Goal: Complete application form

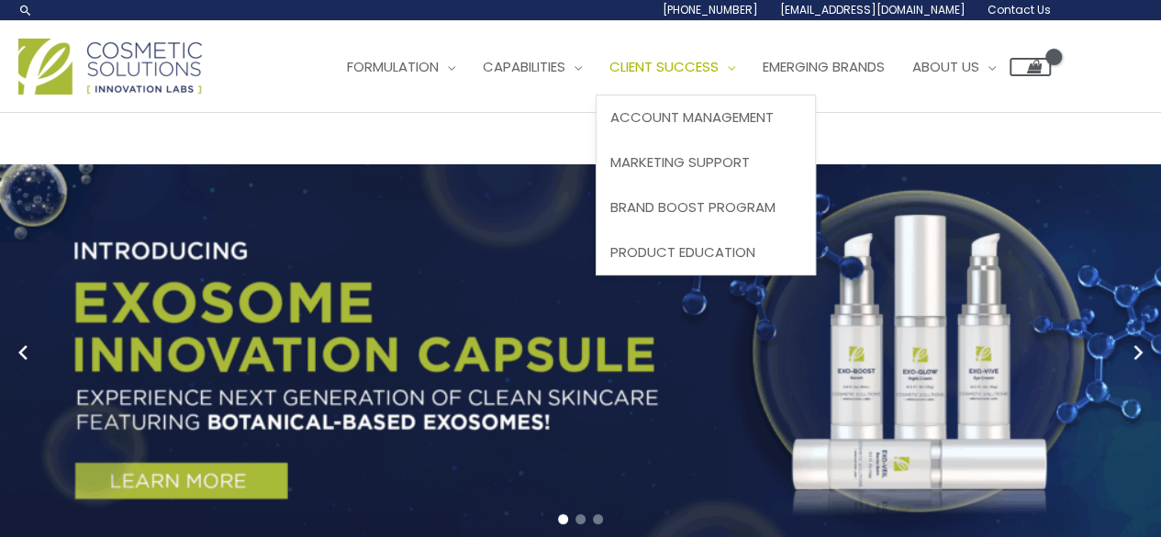
click at [715, 63] on span "Client Success" at bounding box center [663, 66] width 109 height 19
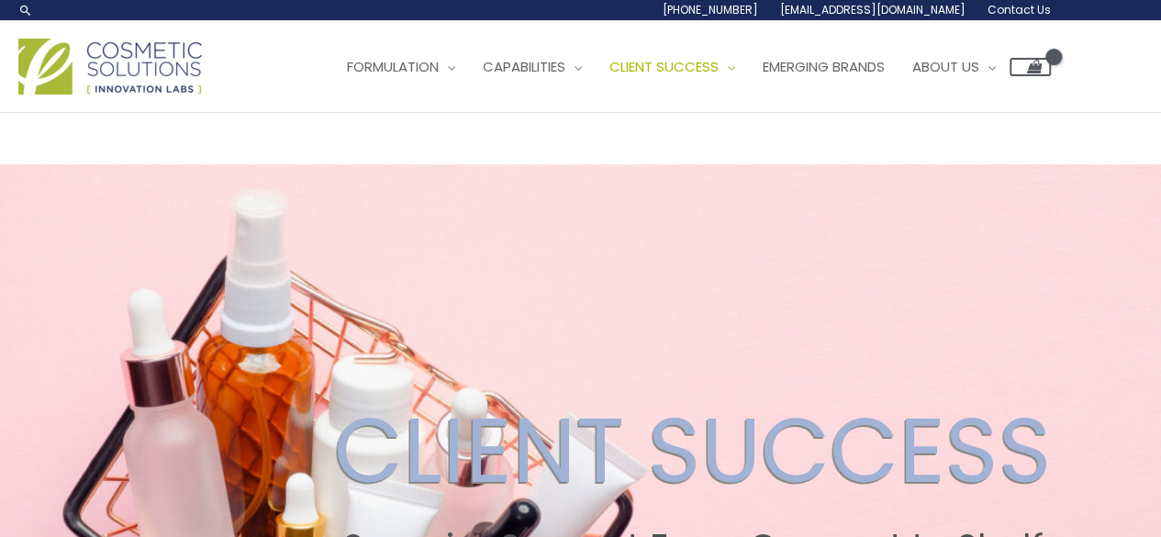
click at [998, 5] on span "Contact Us" at bounding box center [1018, 10] width 63 height 16
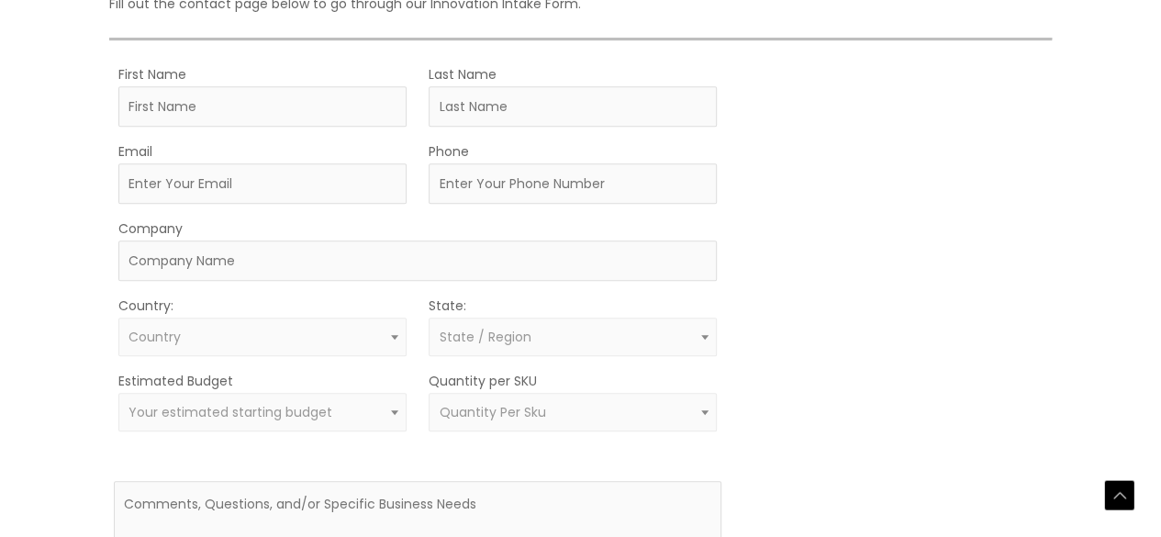
scroll to position [492, 0]
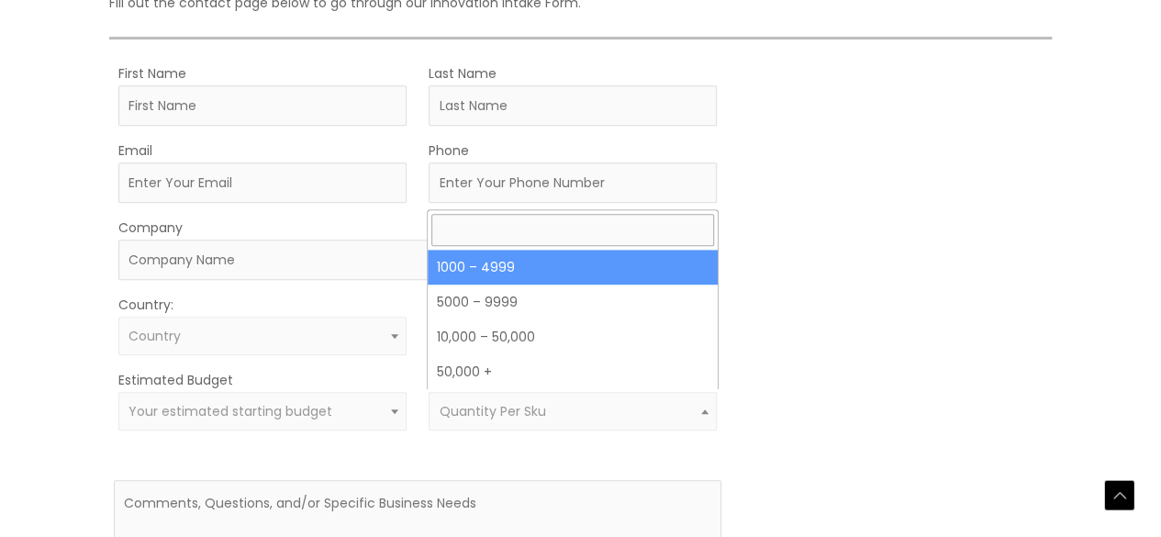
click at [692, 405] on span "Quantity Per Sku" at bounding box center [572, 411] width 267 height 17
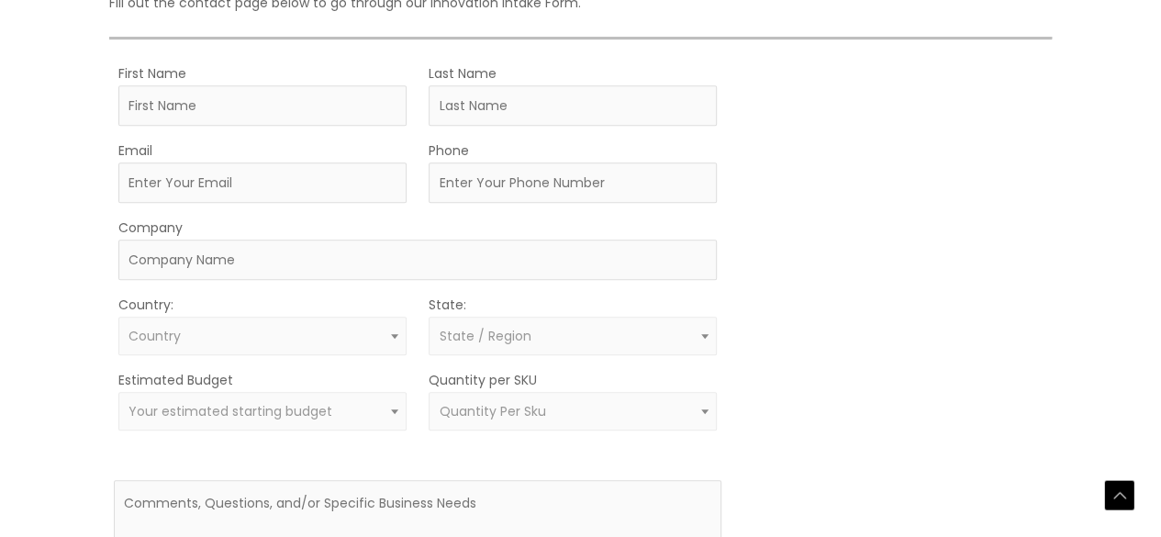
click at [811, 414] on div "MOQ TRIGGER STEP 2 TRIGGER" at bounding box center [895, 366] width 304 height 610
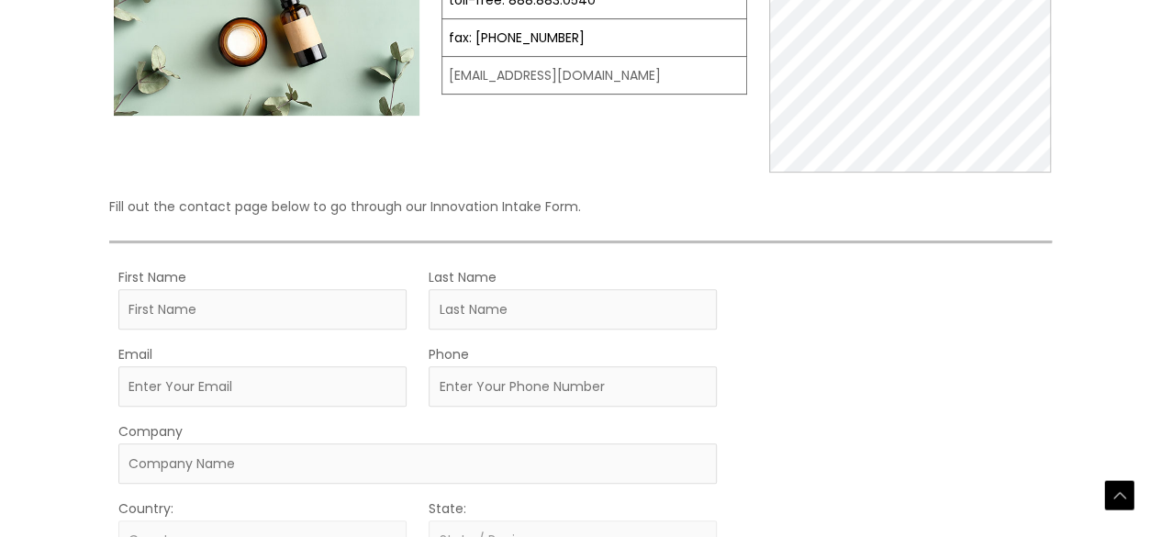
scroll to position [292, 0]
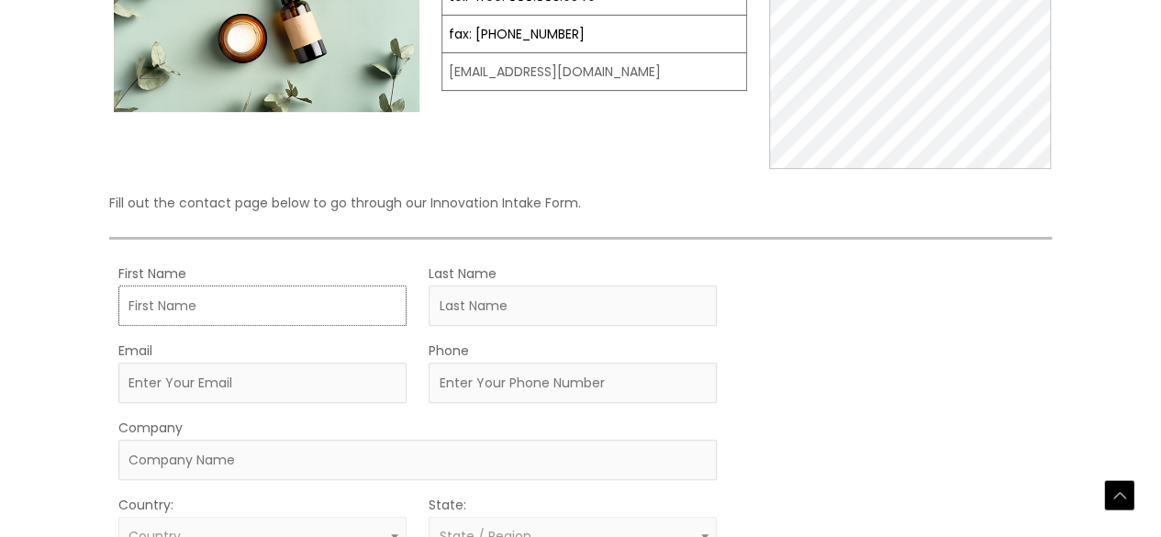
click at [274, 312] on input "First Name" at bounding box center [262, 305] width 288 height 40
type input "[PERSON_NAME]"
type input "Marks"
type input "[PERSON_NAME][EMAIL_ADDRESS][DOMAIN_NAME]"
click at [488, 382] on input "Phone" at bounding box center [573, 382] width 288 height 40
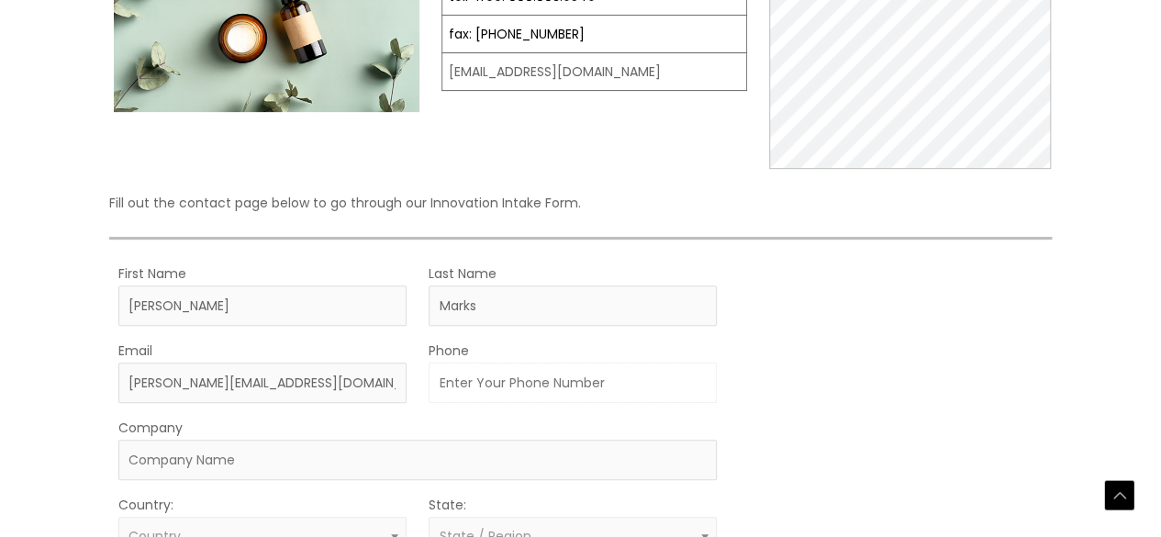
type input "6097846992"
click at [463, 465] on input "Company" at bounding box center [417, 460] width 598 height 40
type input "Cyrano"
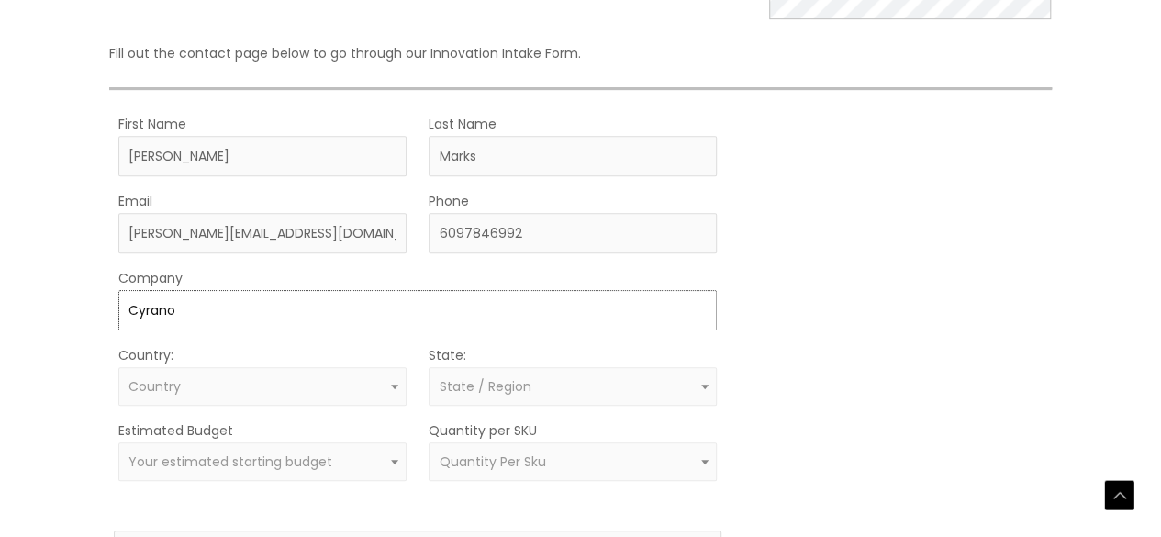
scroll to position [444, 0]
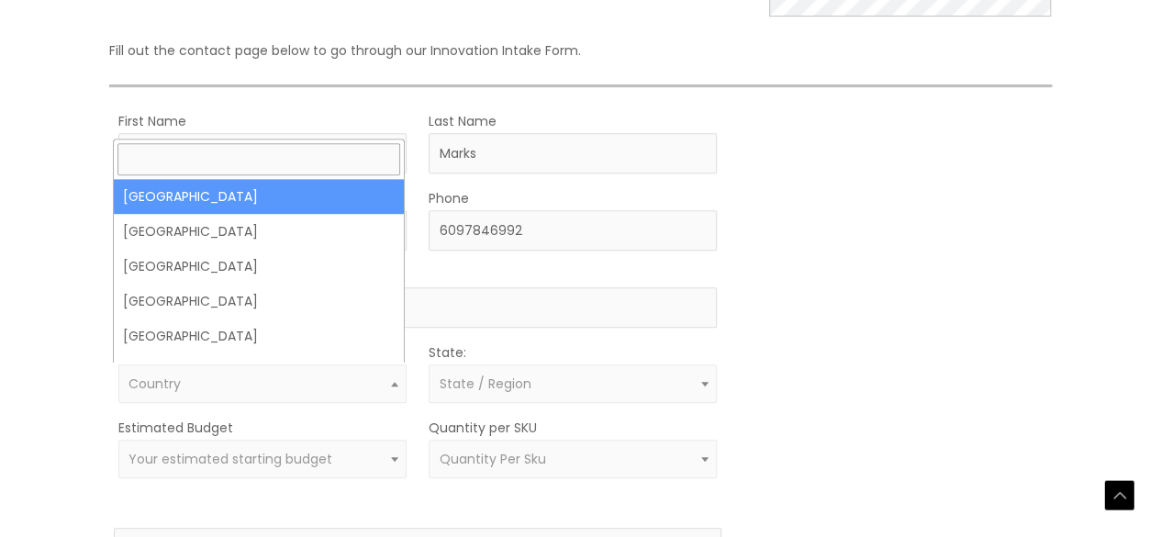
click at [347, 380] on span "Country" at bounding box center [261, 383] width 267 height 17
select select "United States"
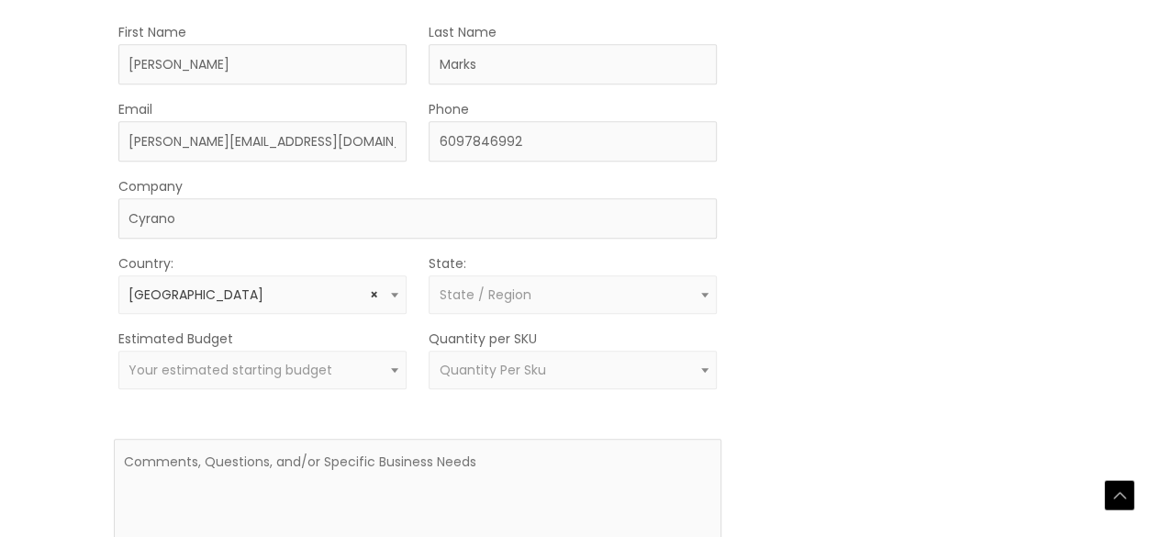
scroll to position [535, 0]
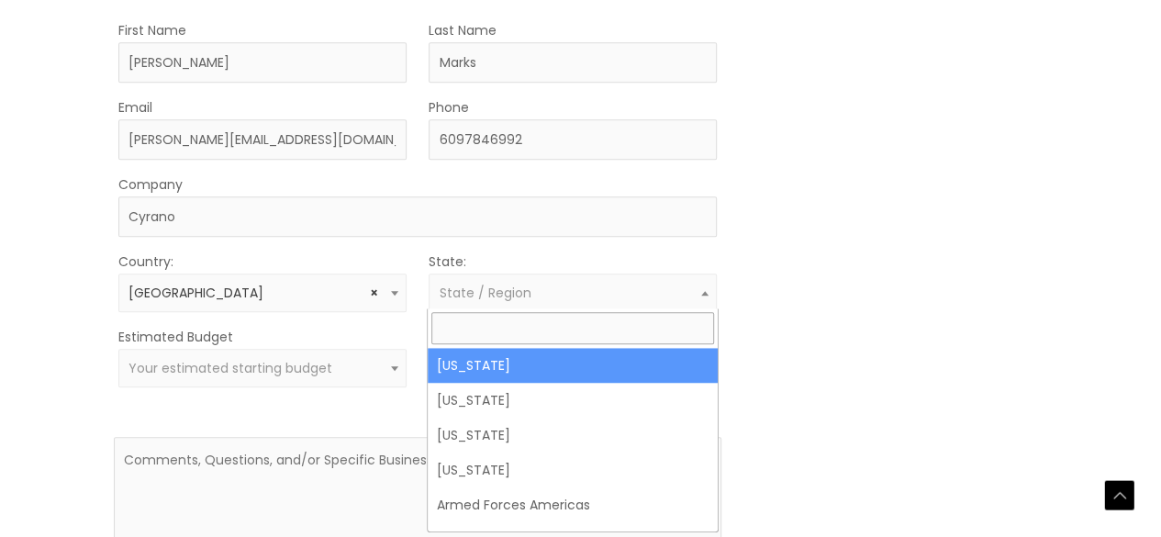
click at [610, 298] on span "State / Region" at bounding box center [573, 292] width 288 height 39
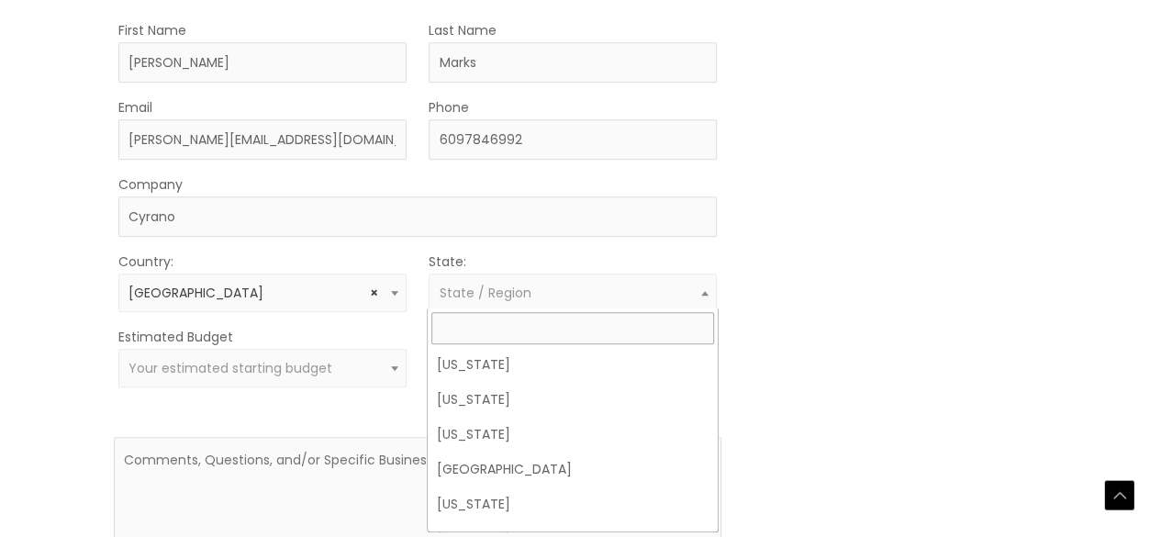
scroll to position [1723, 0]
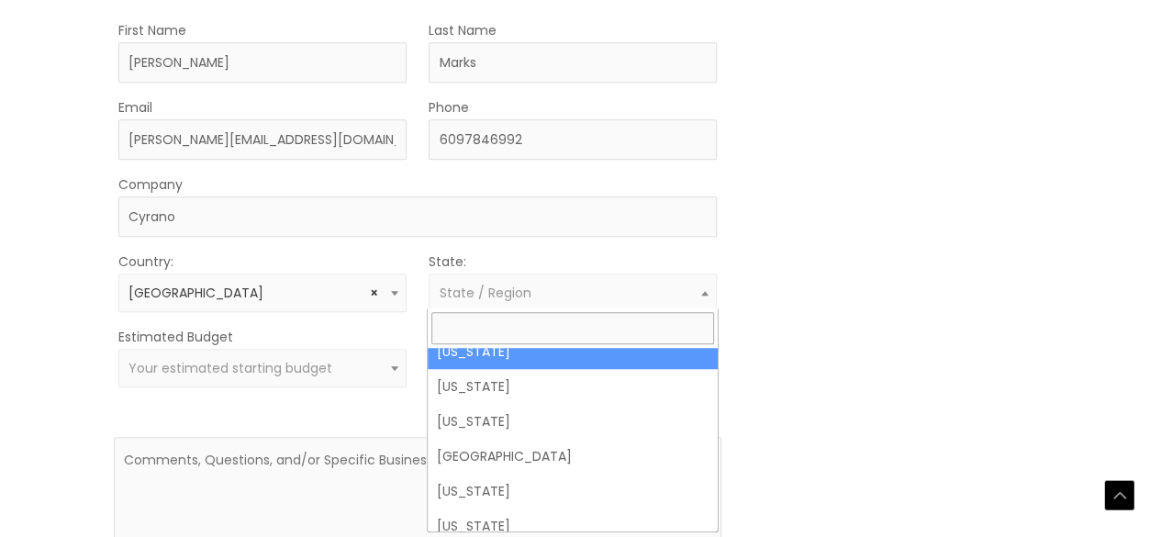
select select "Texas"
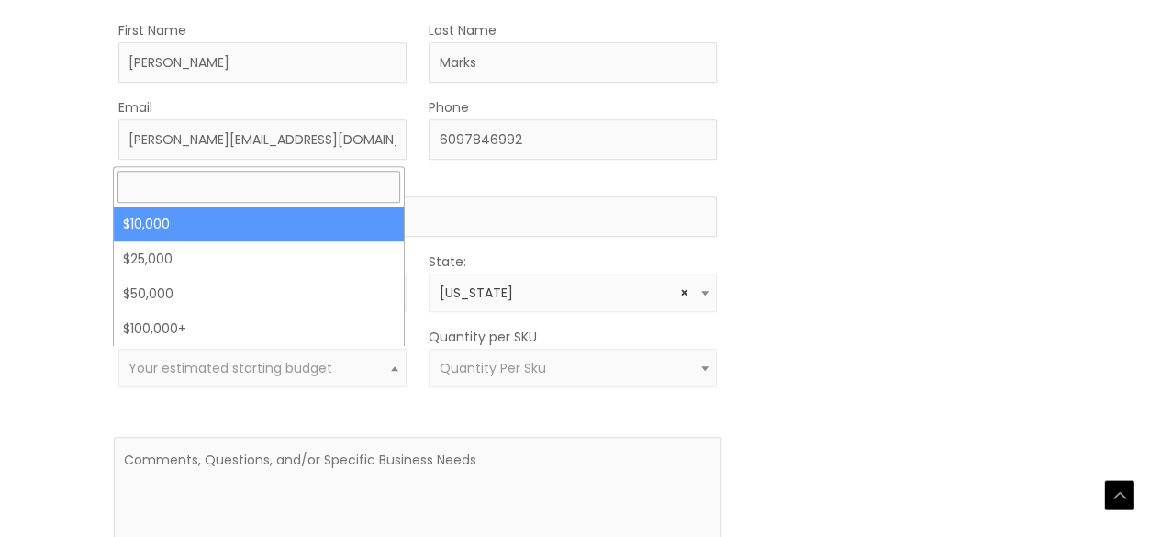
click at [386, 358] on span at bounding box center [395, 368] width 22 height 24
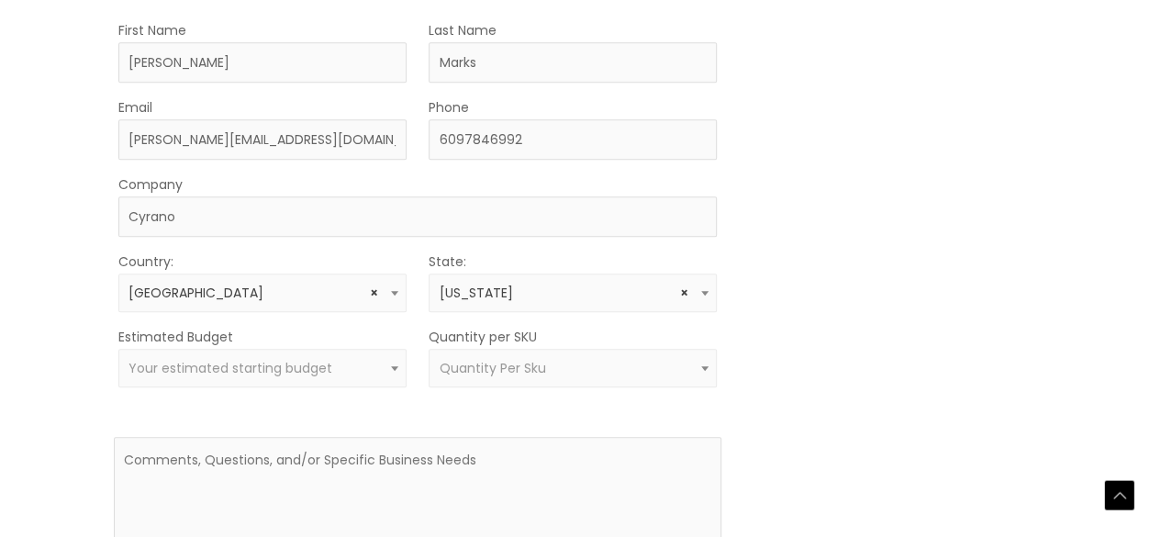
click at [832, 329] on div "MOQ TRIGGER STEP 2 TRIGGER" at bounding box center [895, 323] width 304 height 610
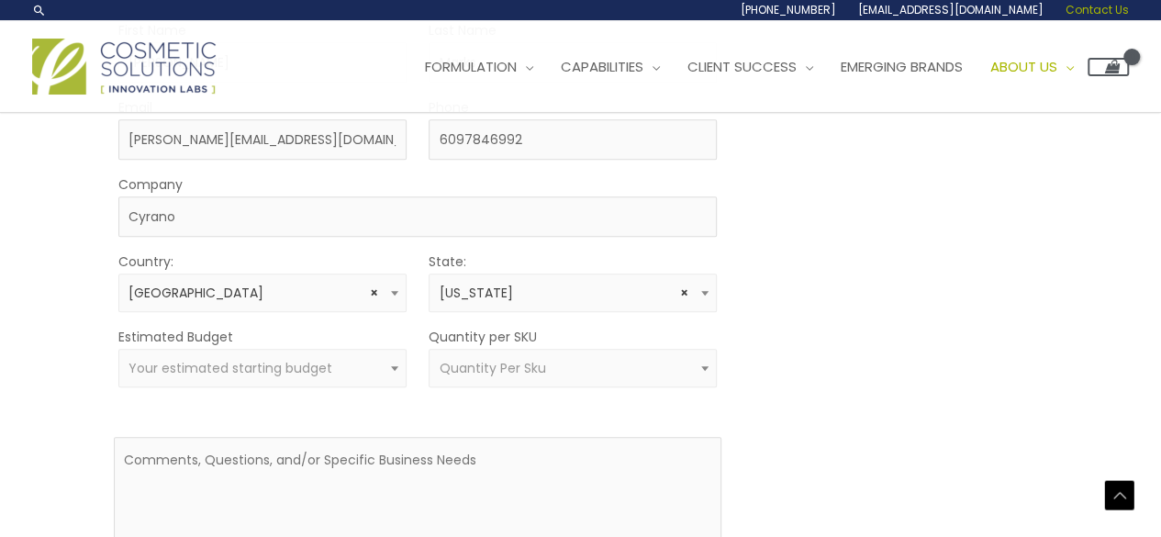
scroll to position [0, 0]
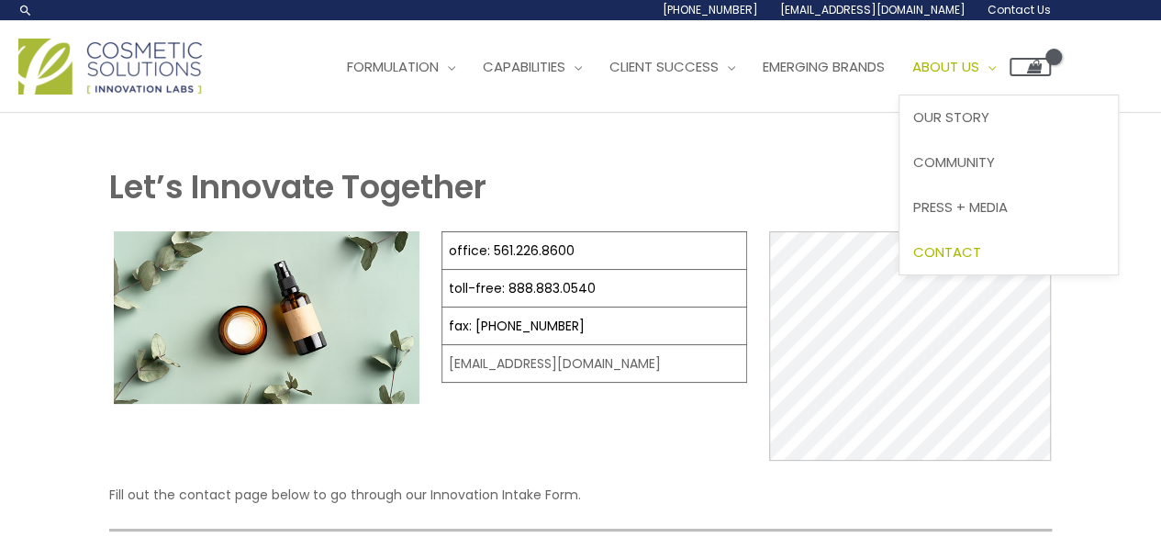
click at [968, 74] on span "About Us" at bounding box center [945, 66] width 67 height 19
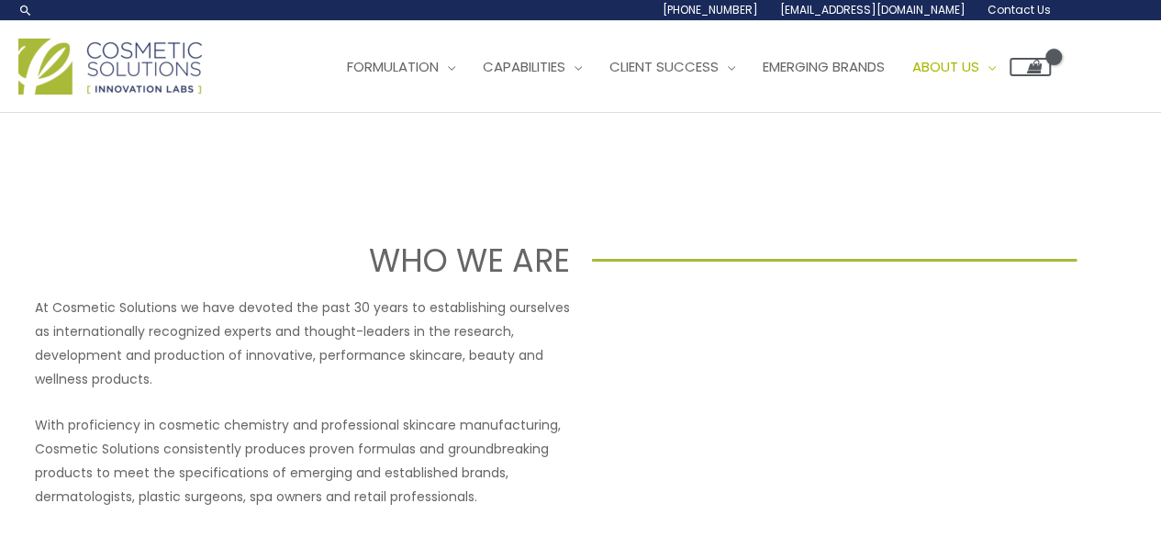
click at [1013, 5] on span "Contact Us" at bounding box center [1018, 10] width 63 height 16
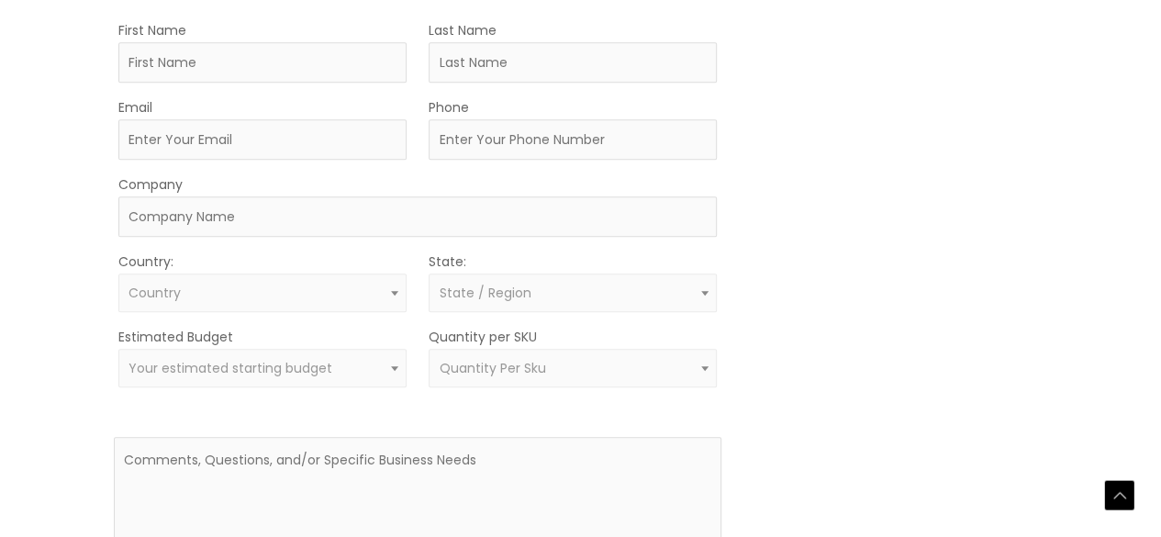
scroll to position [541, 0]
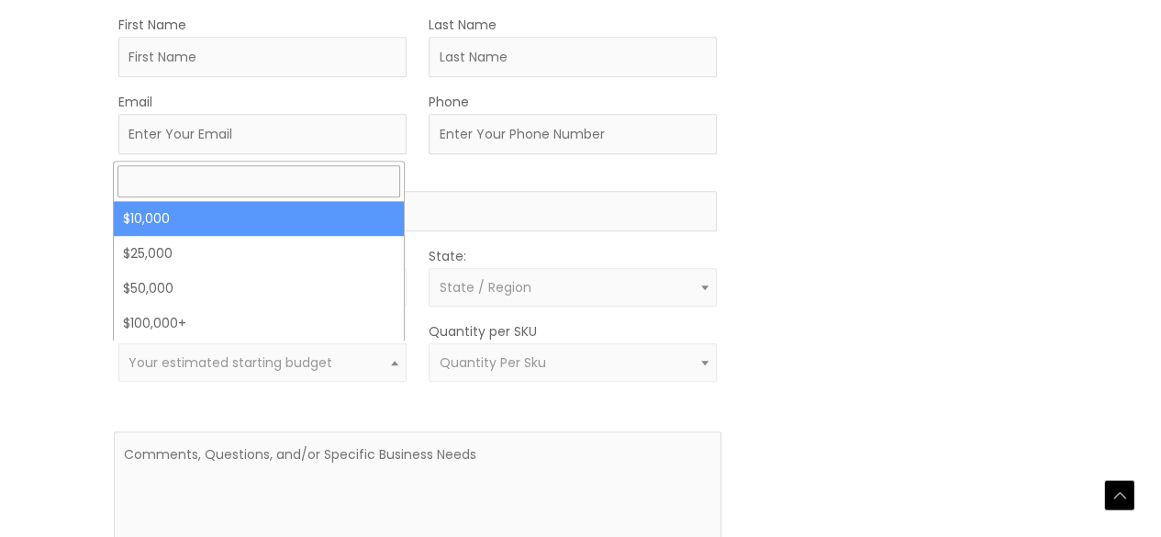
click at [384, 365] on span at bounding box center [395, 363] width 22 height 24
select select "10000"
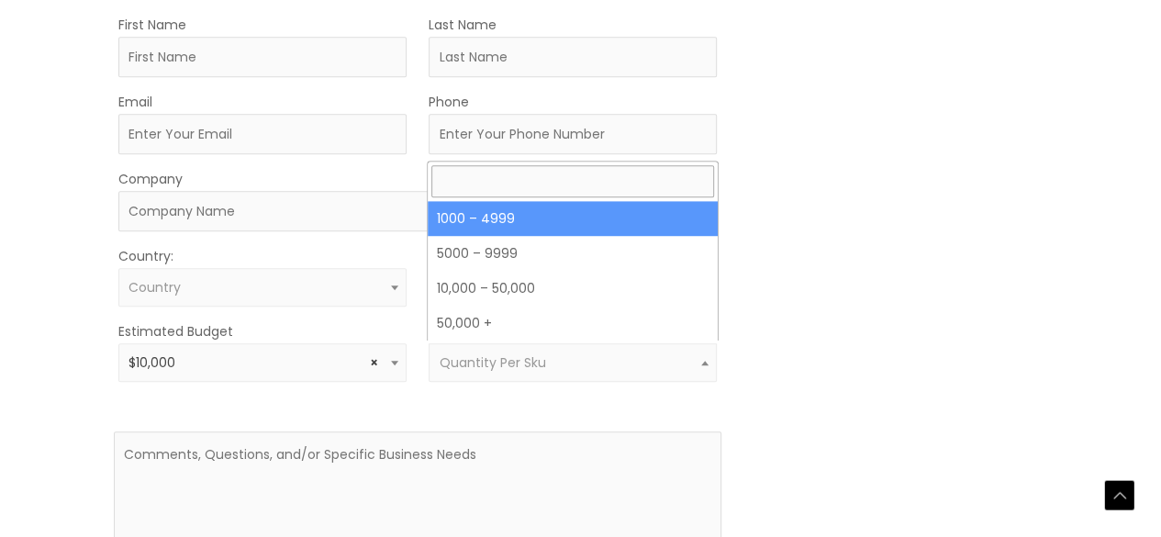
click at [680, 365] on span "Quantity Per Sku" at bounding box center [572, 362] width 267 height 17
select select "10"
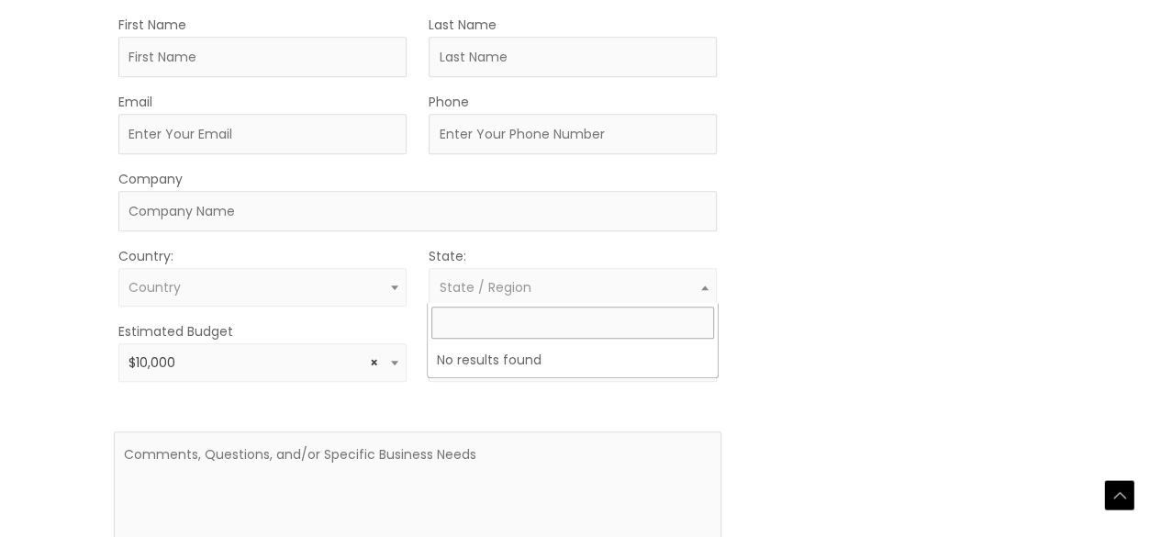
click at [472, 283] on span "State / Region" at bounding box center [485, 287] width 92 height 18
click at [753, 258] on div "MOQ TRIGGER STEP 2 TRIGGER" at bounding box center [895, 318] width 304 height 610
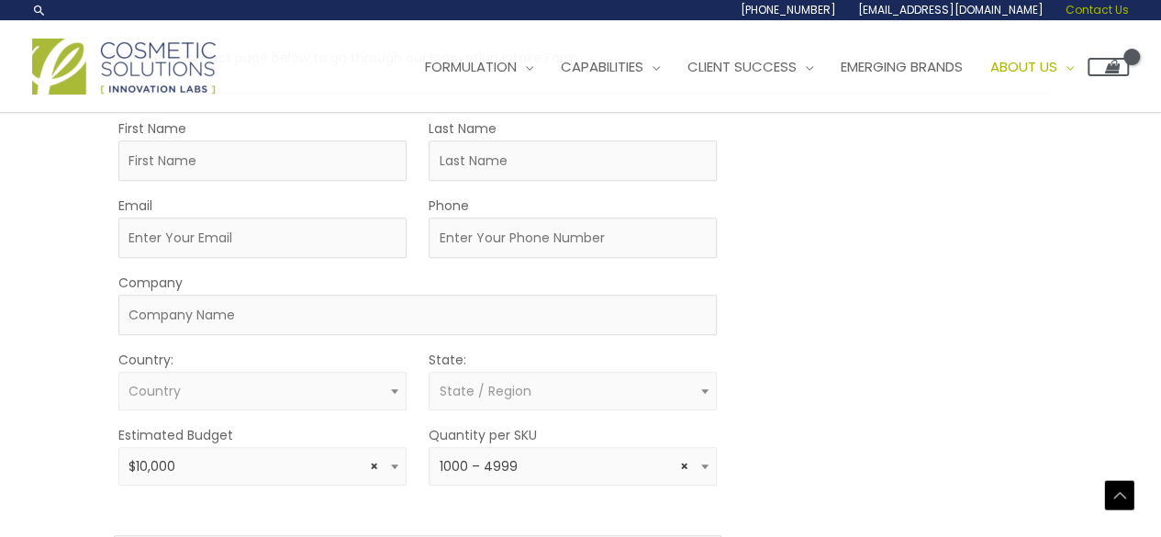
scroll to position [436, 0]
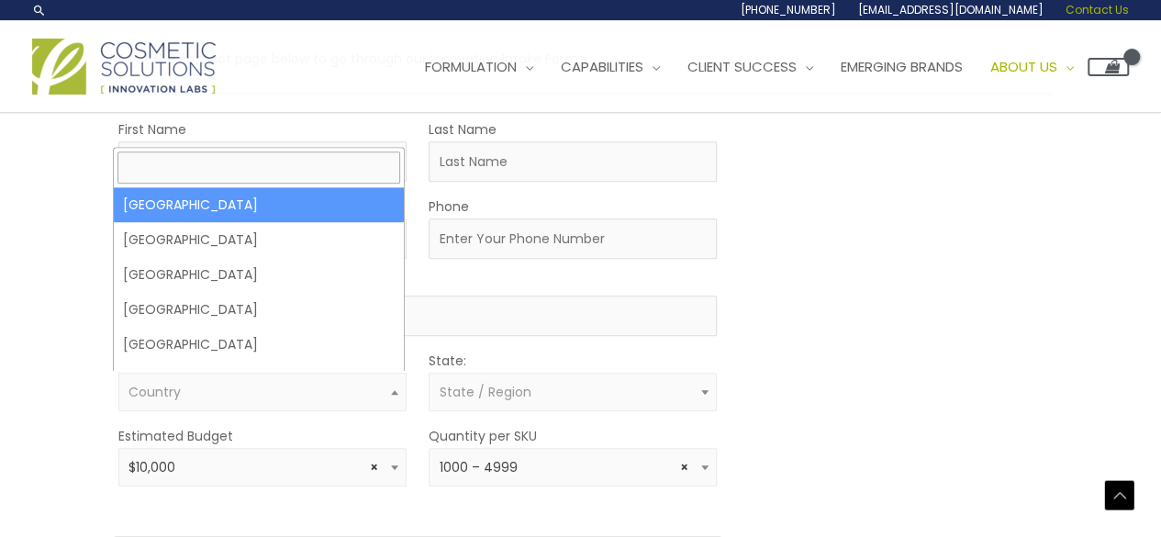
click at [288, 384] on span "Country" at bounding box center [261, 392] width 267 height 17
select select "United States"
select select
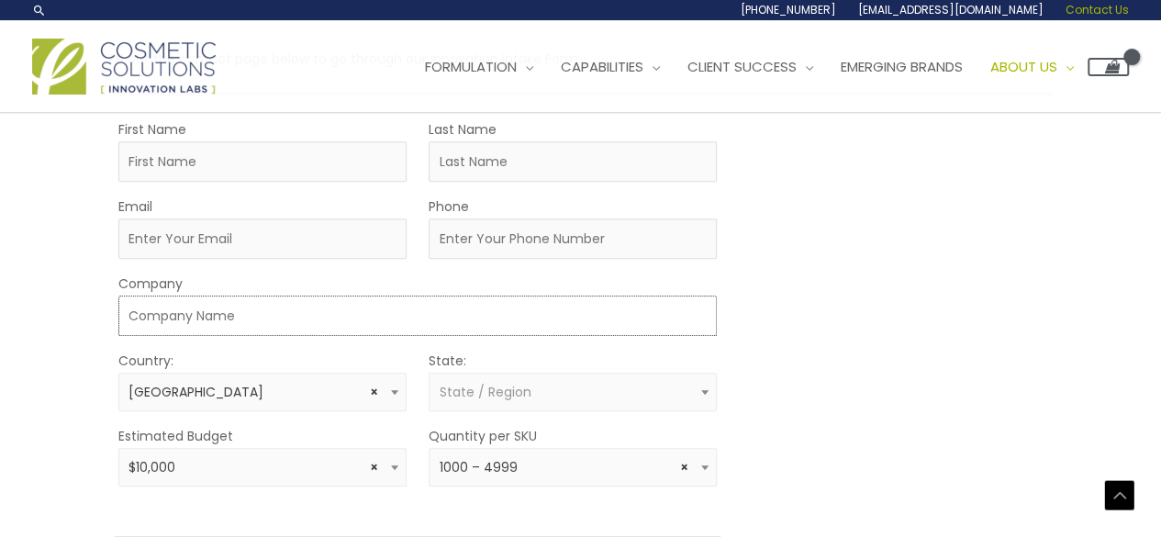
click at [294, 317] on input "Company" at bounding box center [417, 315] width 598 height 40
type input "Cyrano"
click at [310, 241] on input "Email" at bounding box center [262, 238] width 288 height 40
type input "[PERSON_NAME][EMAIL_ADDRESS][DOMAIN_NAME]"
click at [461, 247] on input "Phone" at bounding box center [573, 238] width 288 height 40
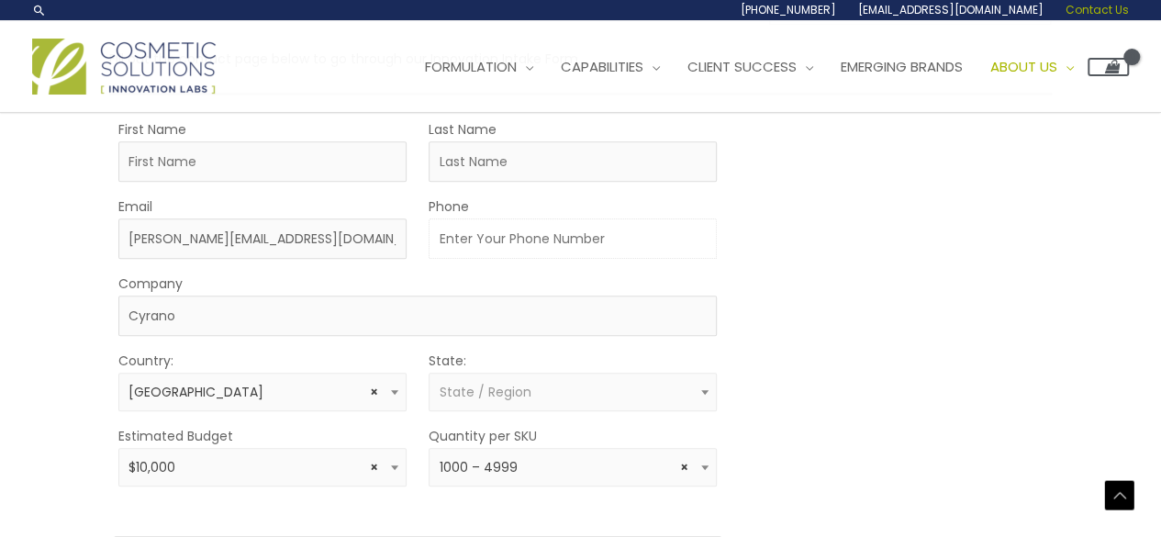
type input "6097846992"
click at [507, 169] on input "Last Name" at bounding box center [573, 161] width 288 height 40
type input "Marks"
click at [364, 168] on input "First Name" at bounding box center [262, 161] width 288 height 40
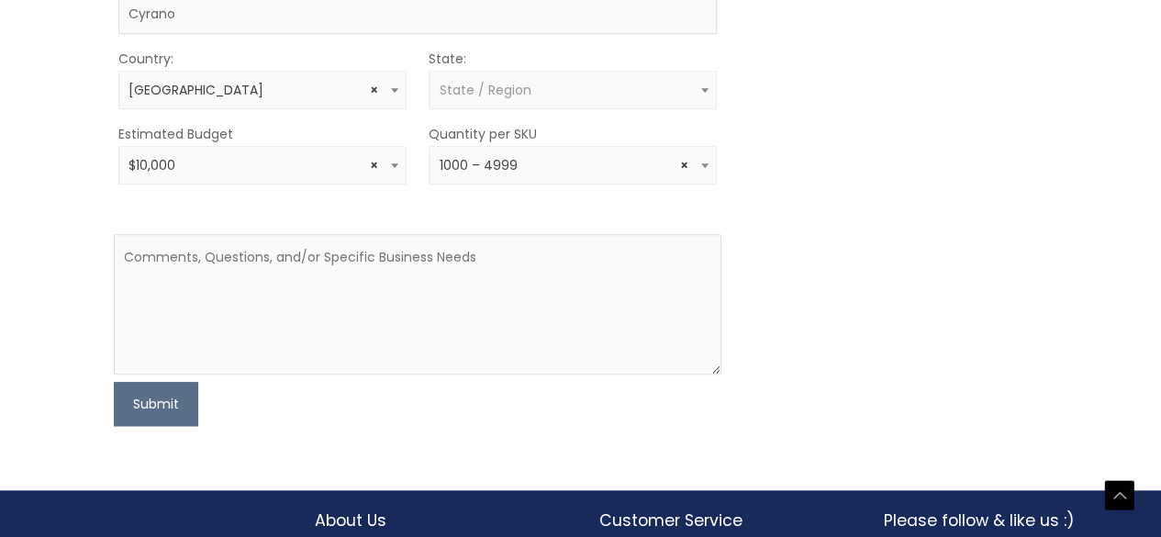
scroll to position [741, 0]
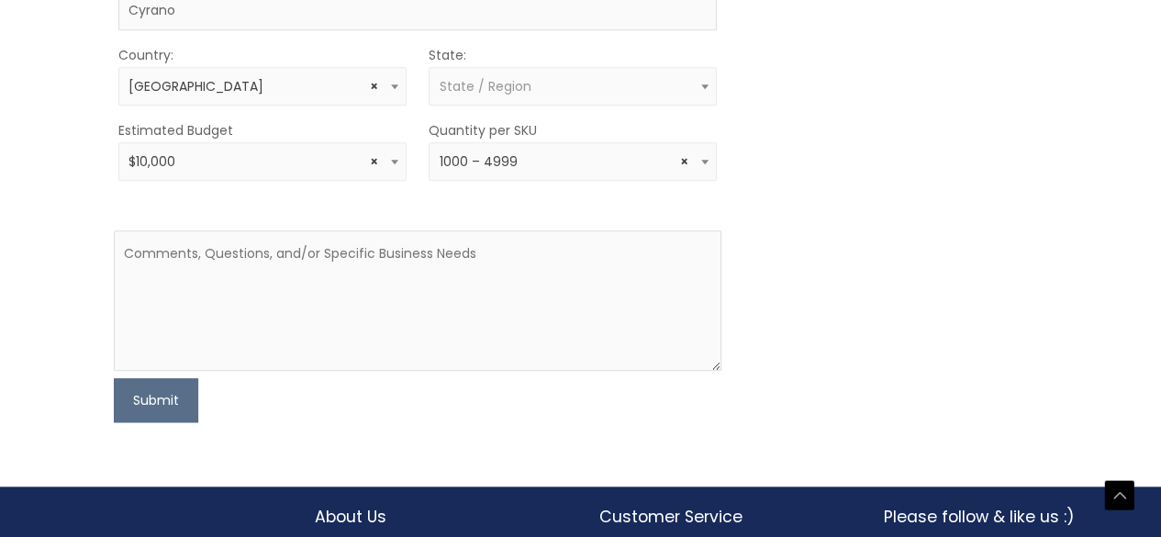
type input "Brandy"
click at [387, 260] on textarea at bounding box center [418, 300] width 608 height 140
paste textarea "Cyrano is a next-generation private label platform built to launch, manage, sel…"
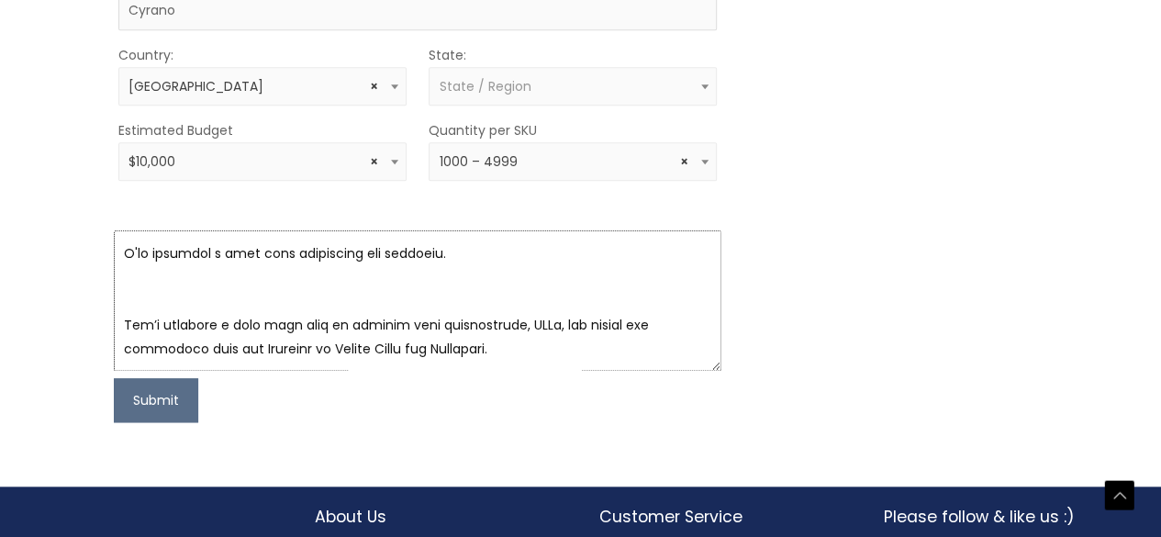
scroll to position [477, 0]
click at [308, 318] on textarea at bounding box center [418, 300] width 608 height 140
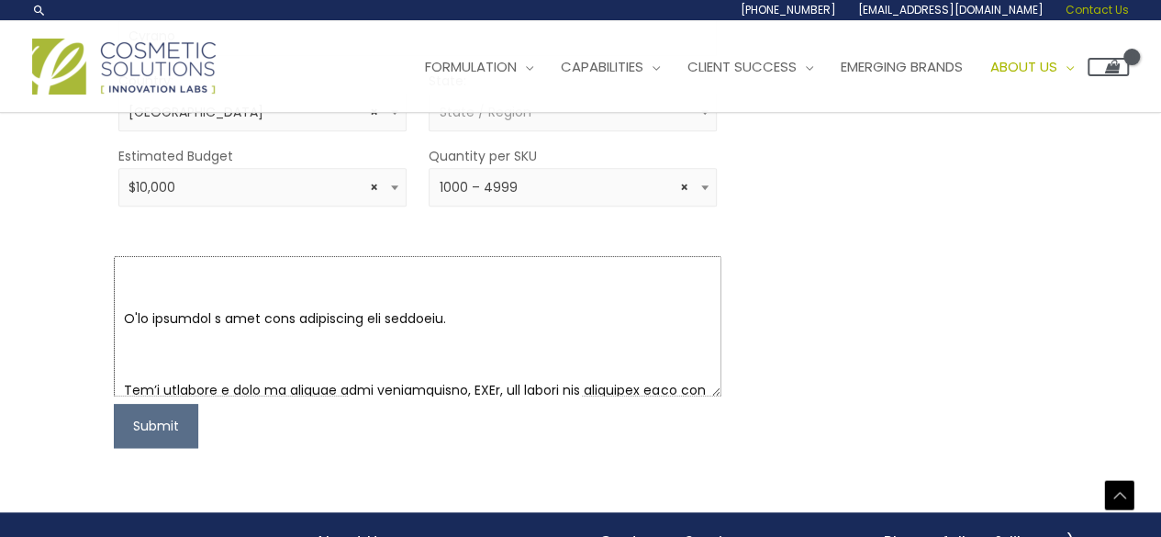
scroll to position [437, 0]
click at [459, 318] on textarea at bounding box center [418, 326] width 608 height 140
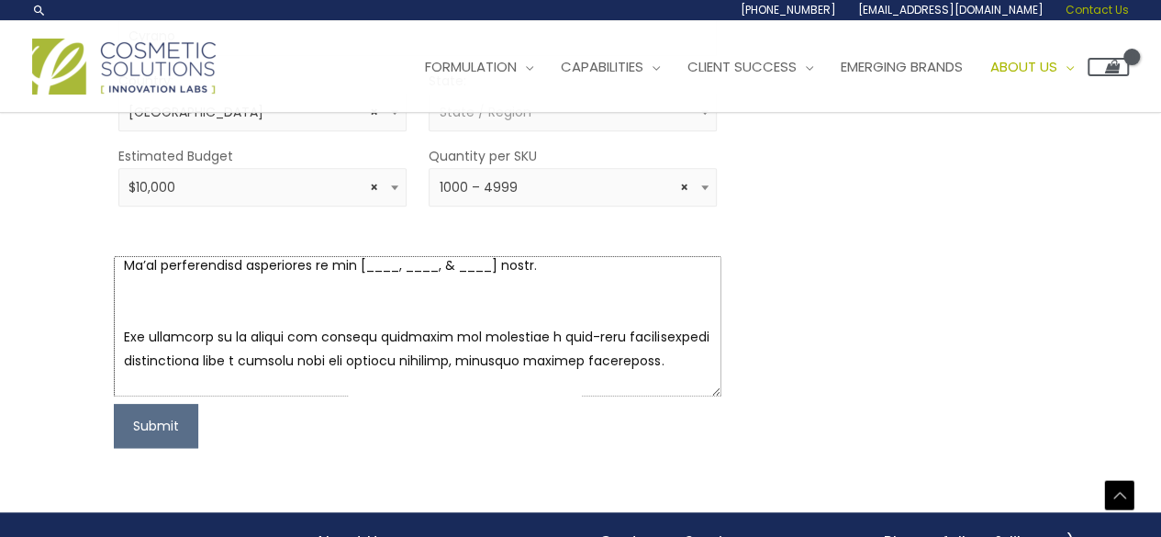
scroll to position [301, 0]
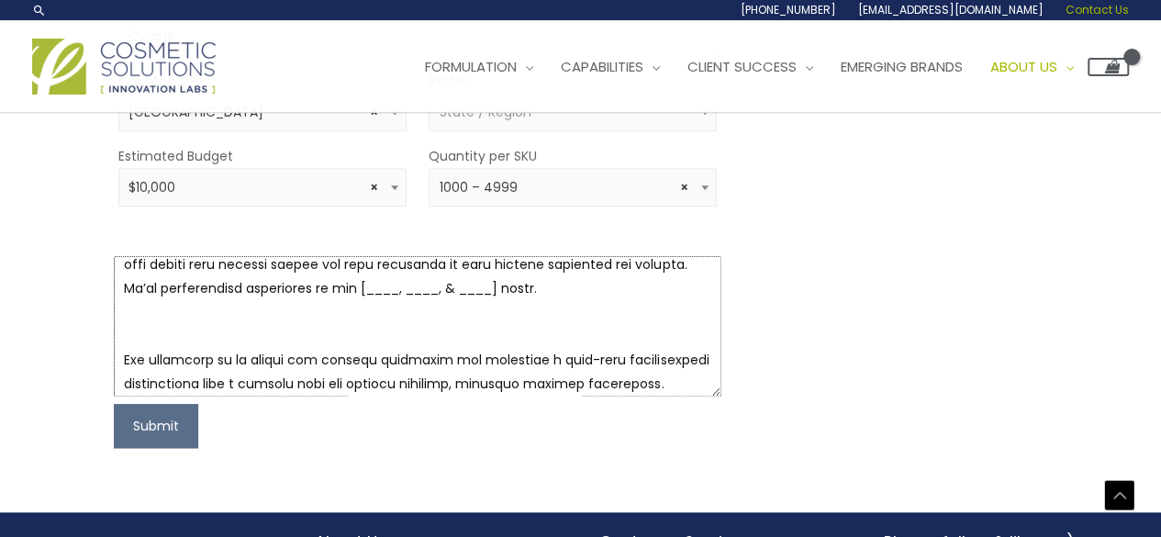
click at [319, 320] on textarea at bounding box center [418, 326] width 608 height 140
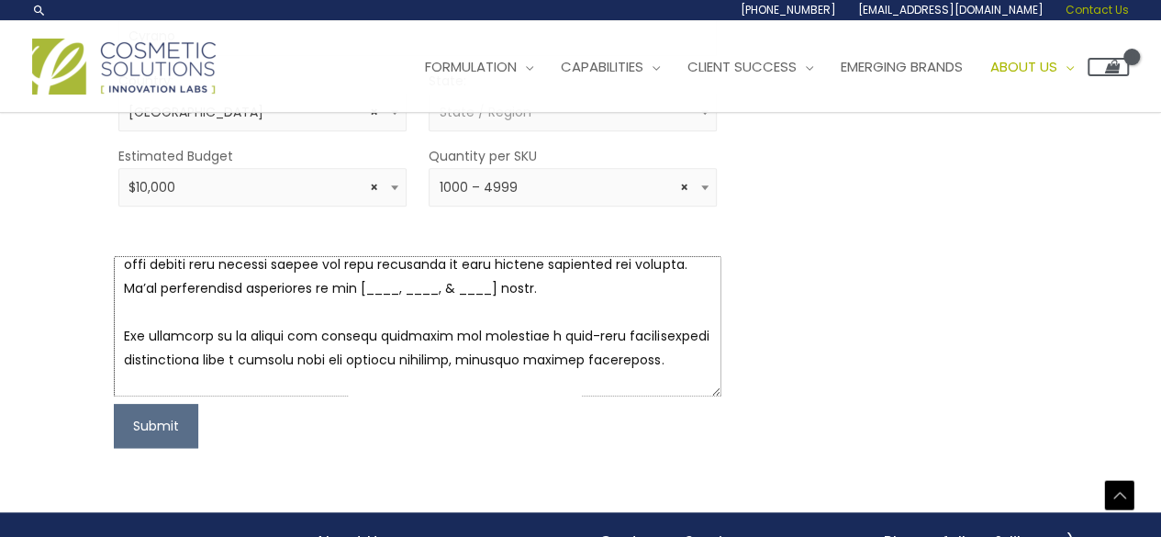
click at [539, 284] on textarea at bounding box center [418, 326] width 608 height 140
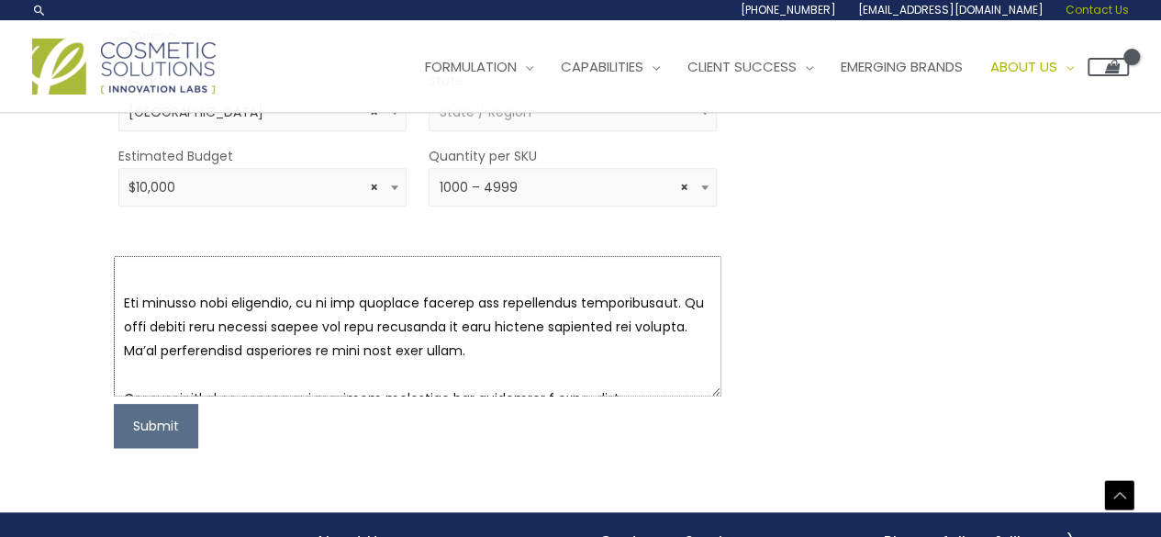
scroll to position [222, 0]
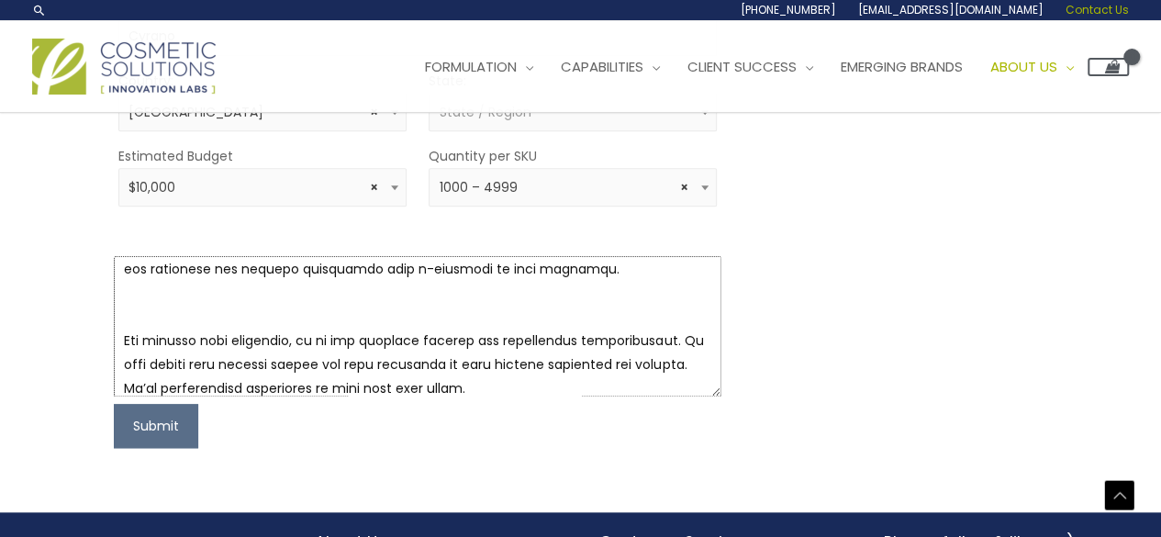
click at [504, 298] on textarea at bounding box center [418, 326] width 608 height 140
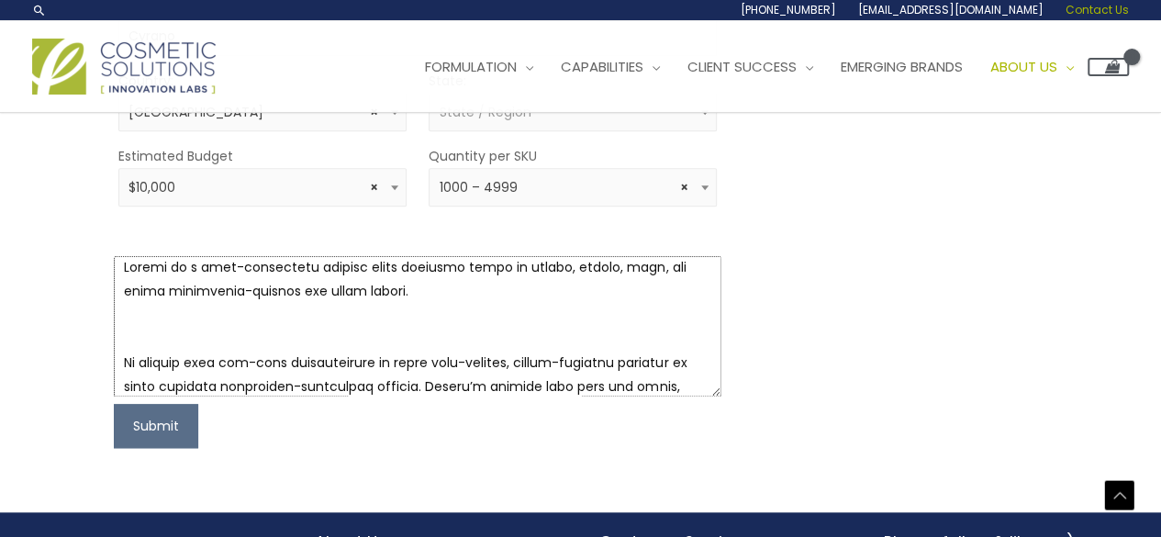
scroll to position [0, 0]
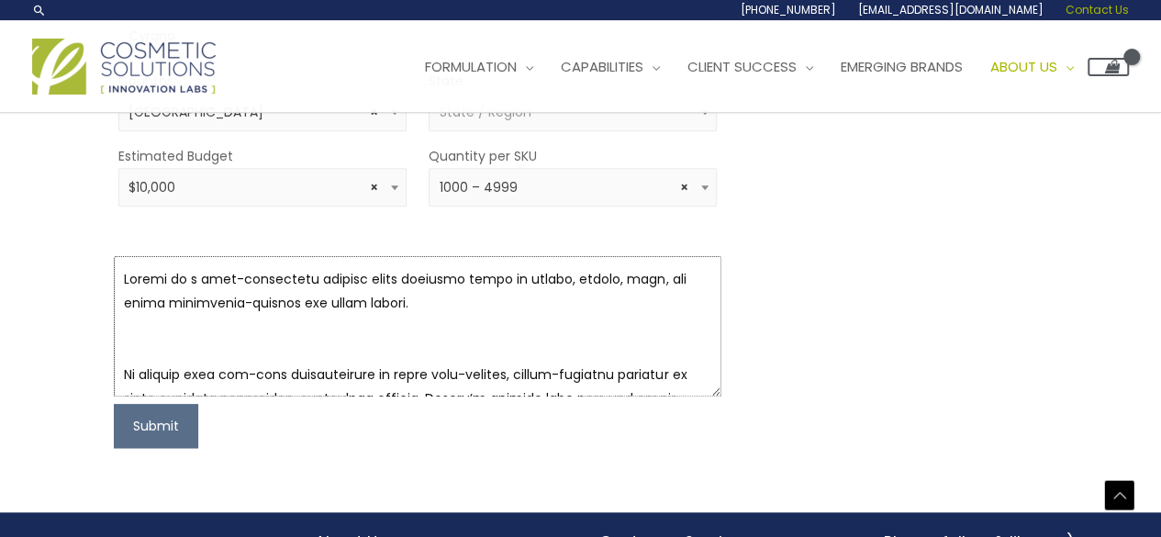
click at [320, 342] on textarea at bounding box center [418, 326] width 608 height 140
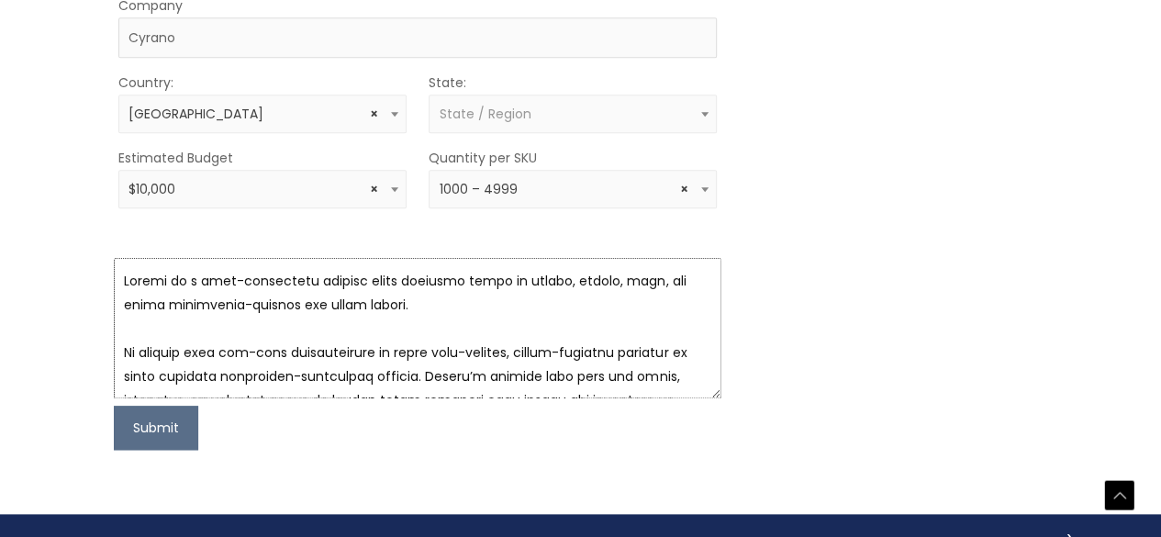
scroll to position [720, 0]
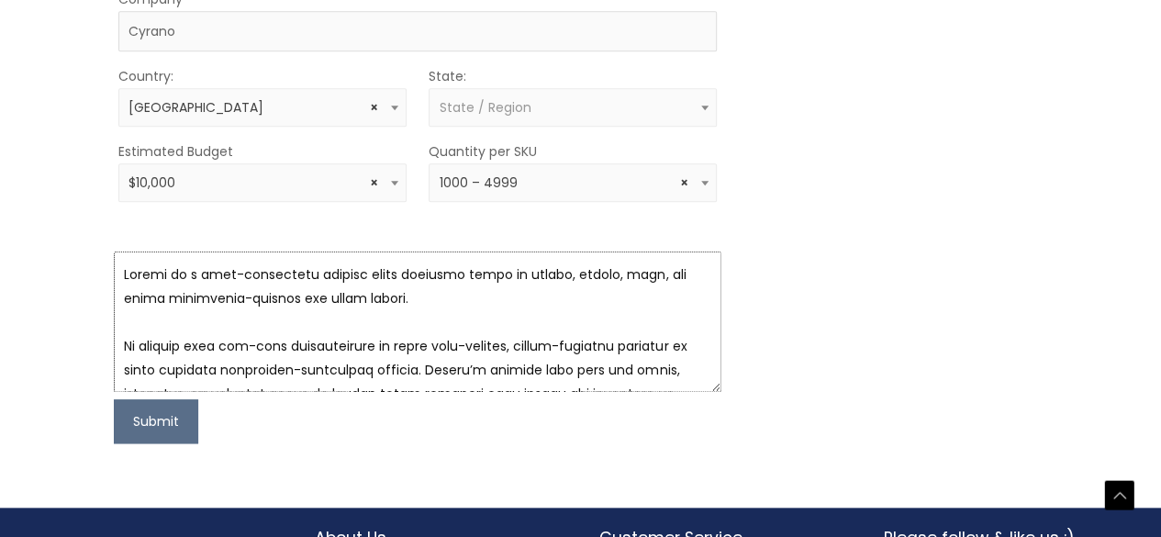
click at [296, 265] on textarea at bounding box center [418, 321] width 608 height 140
click at [385, 300] on textarea at bounding box center [418, 321] width 608 height 140
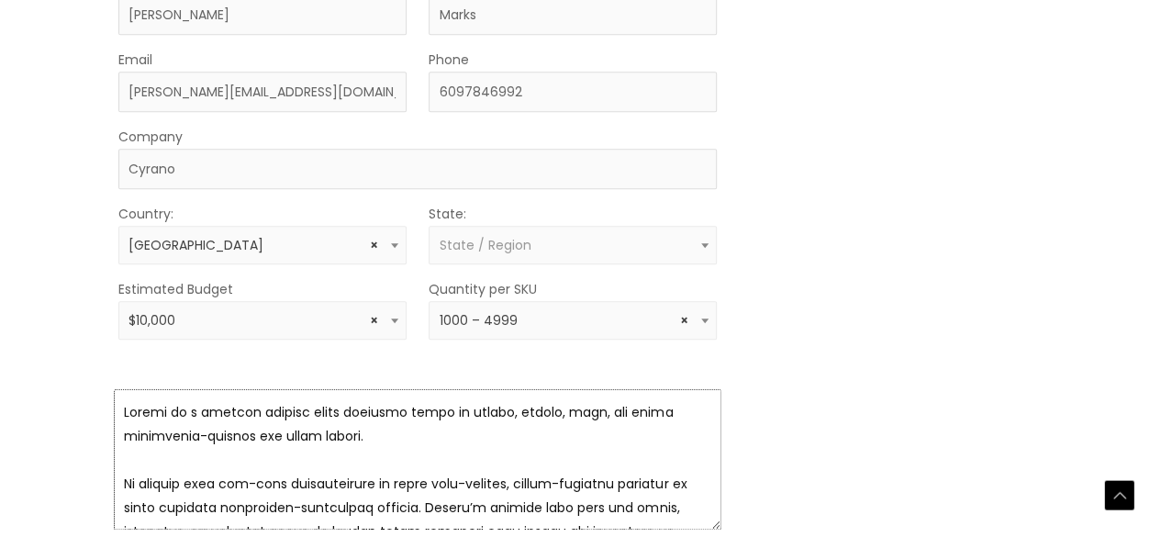
scroll to position [669, 0]
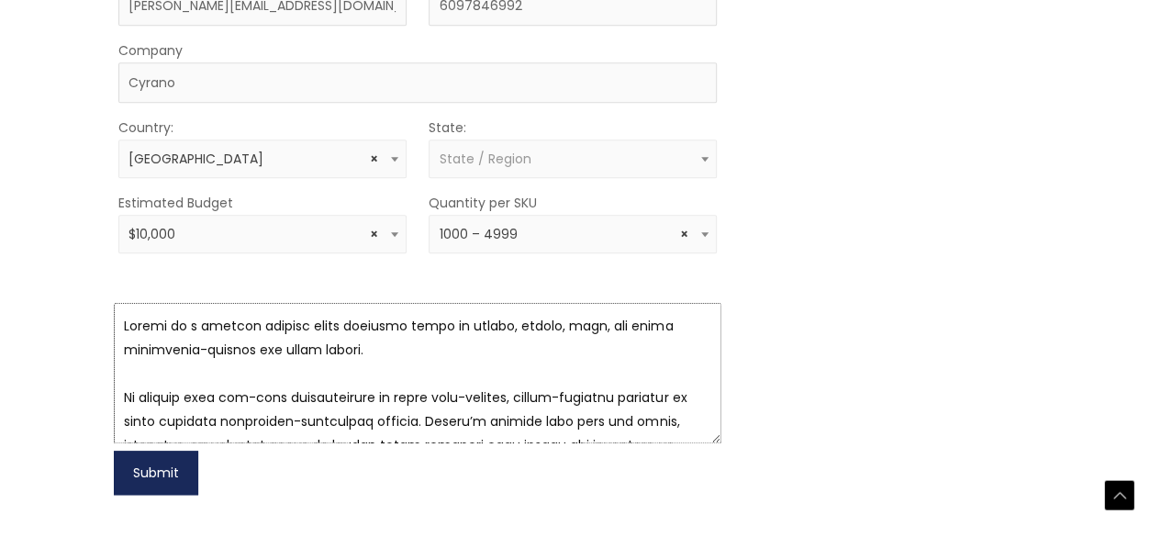
type textarea "Cyrano is a startup private label platform built to launch, manage, sell, and s…"
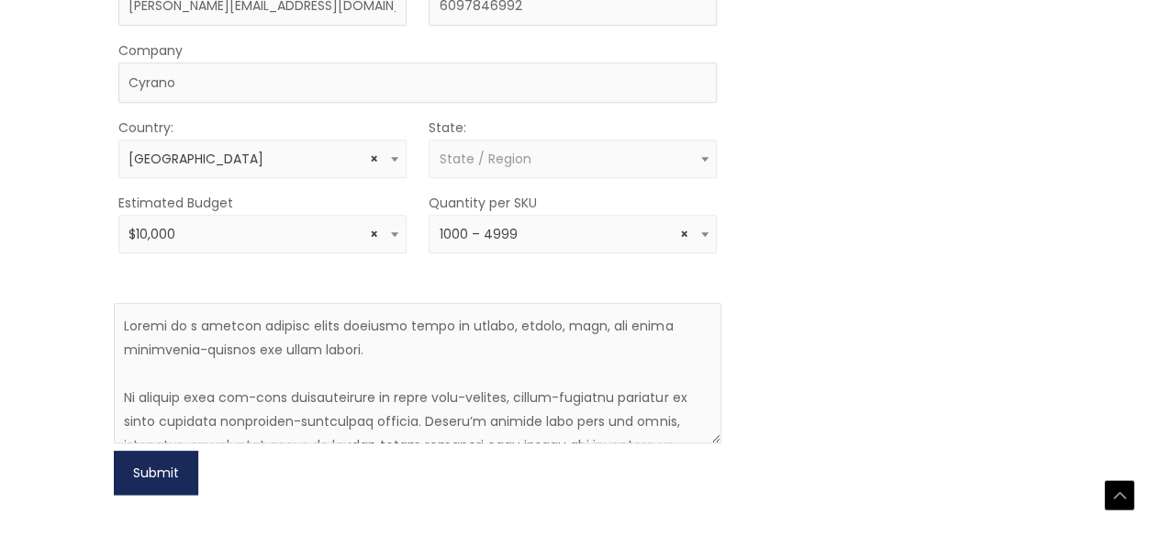
click at [178, 462] on button "Submit" at bounding box center [156, 473] width 84 height 44
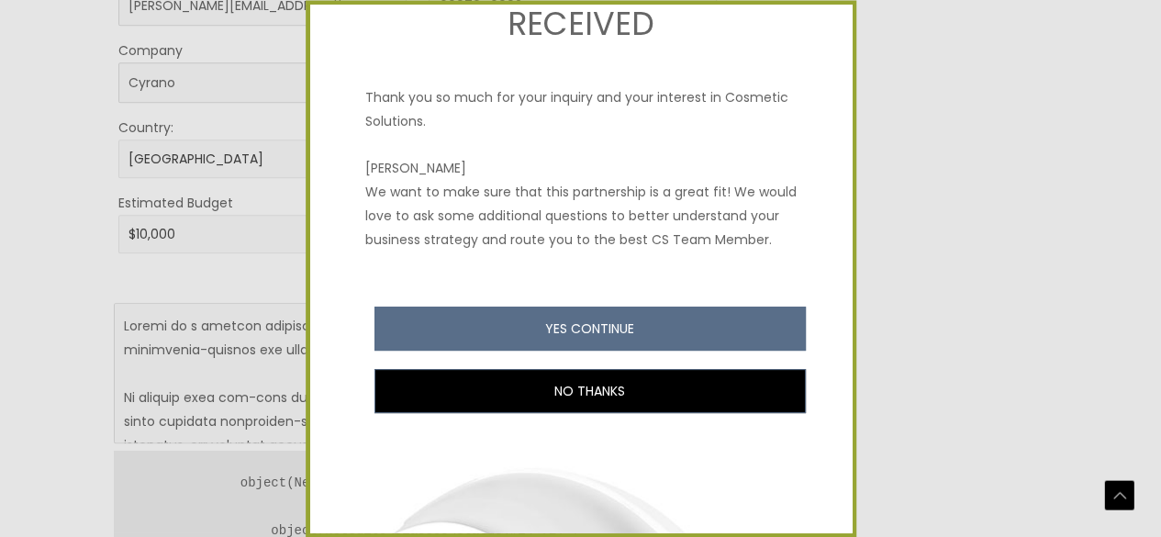
scroll to position [99, 0]
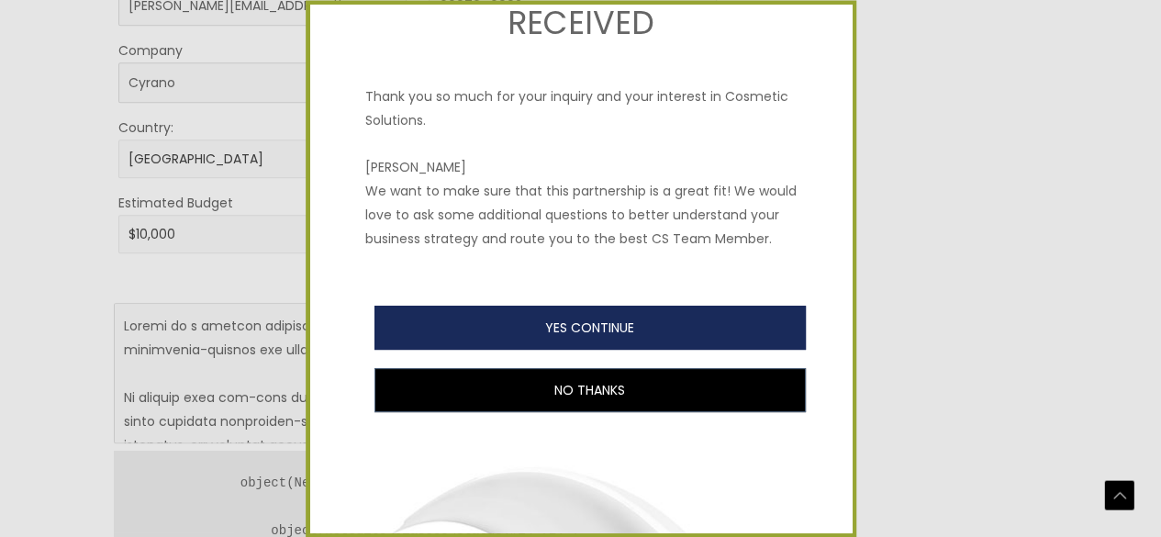
click at [646, 351] on button "YES CONTINUE" at bounding box center [589, 329] width 431 height 44
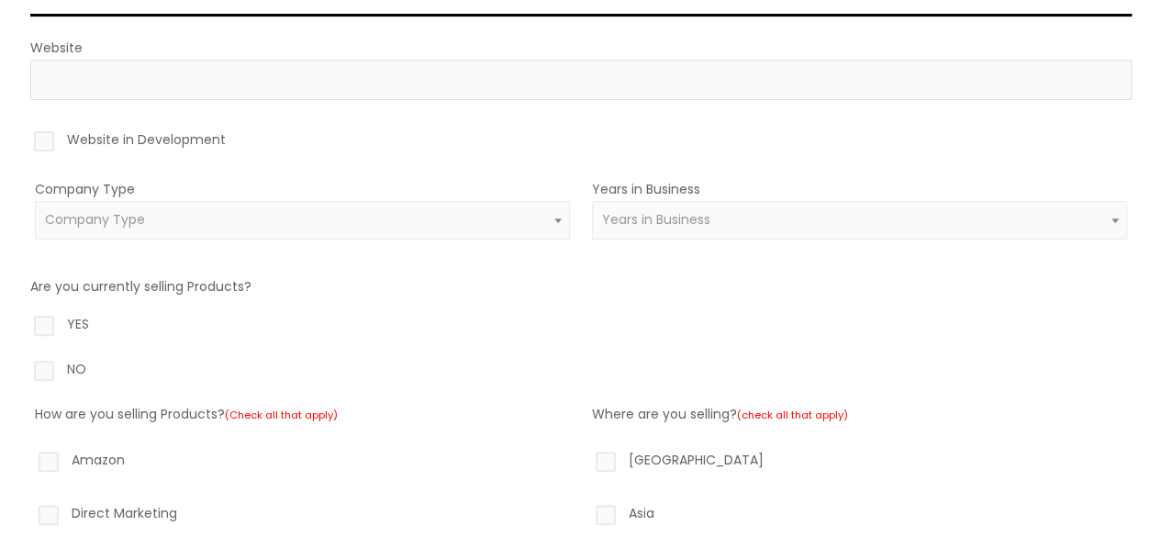
scroll to position [258, 0]
click at [48, 133] on label "Website in Development" at bounding box center [580, 141] width 1101 height 31
click at [24, 133] on input "Website in Development" at bounding box center [18, 132] width 12 height 12
checkbox input "true"
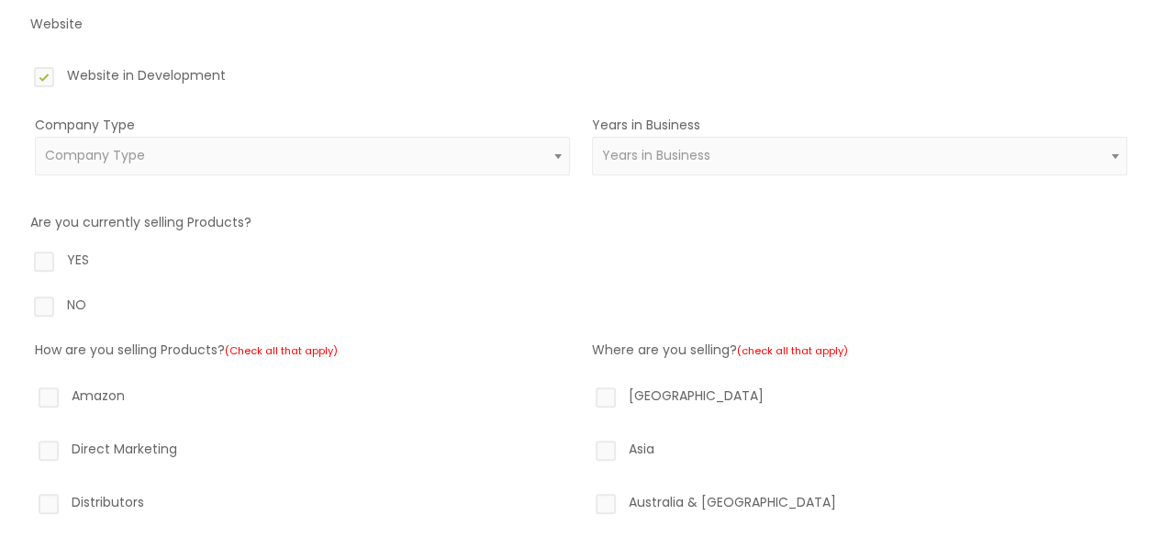
scroll to position [284, 0]
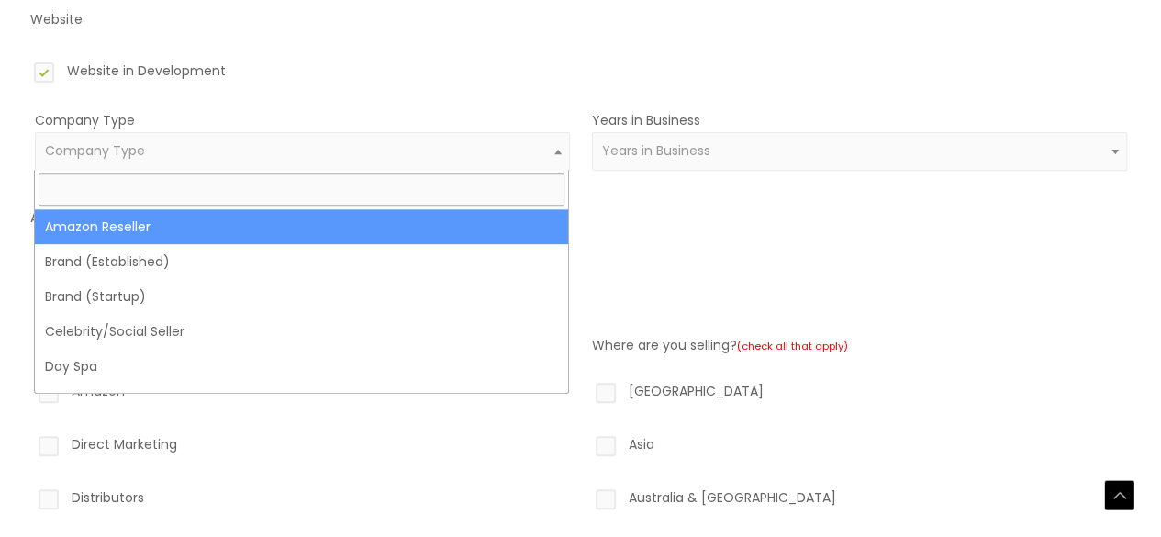
click at [551, 148] on span at bounding box center [558, 151] width 22 height 24
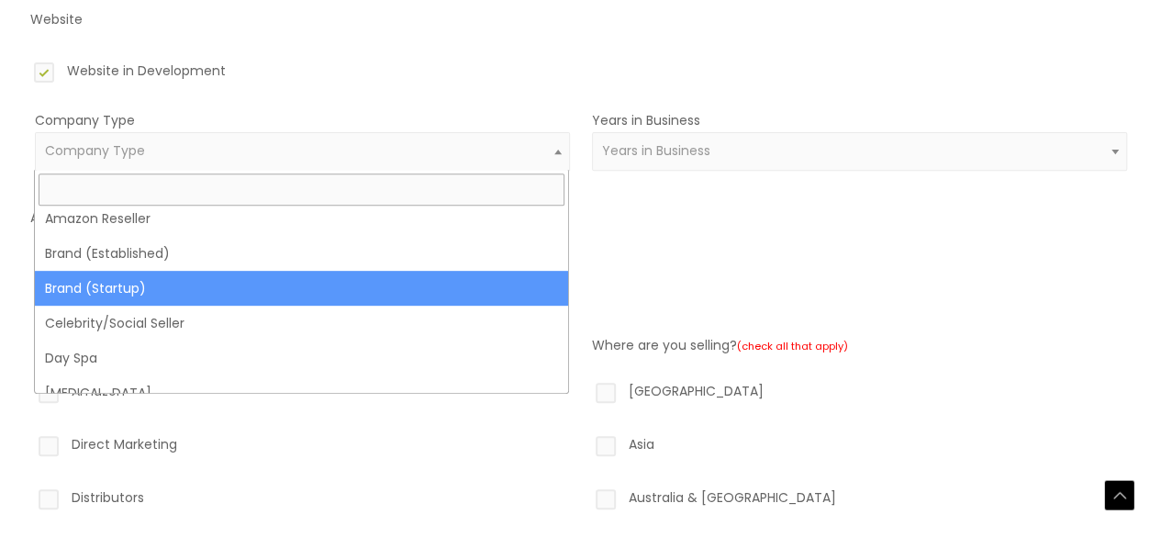
scroll to position [9, 0]
select select "39"
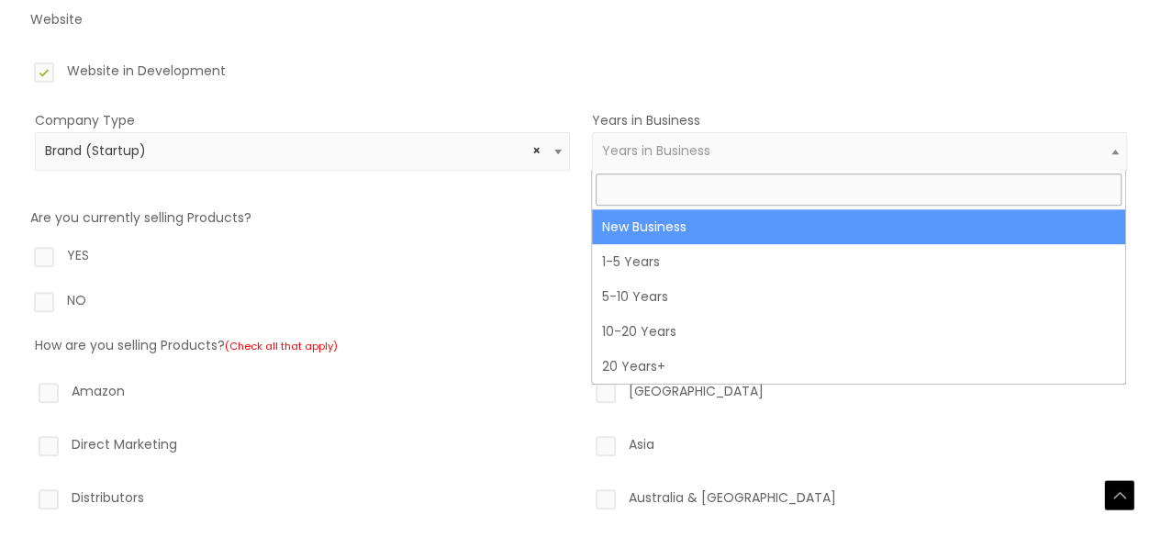
click at [726, 162] on span "Years in Business" at bounding box center [859, 151] width 535 height 39
select select "1"
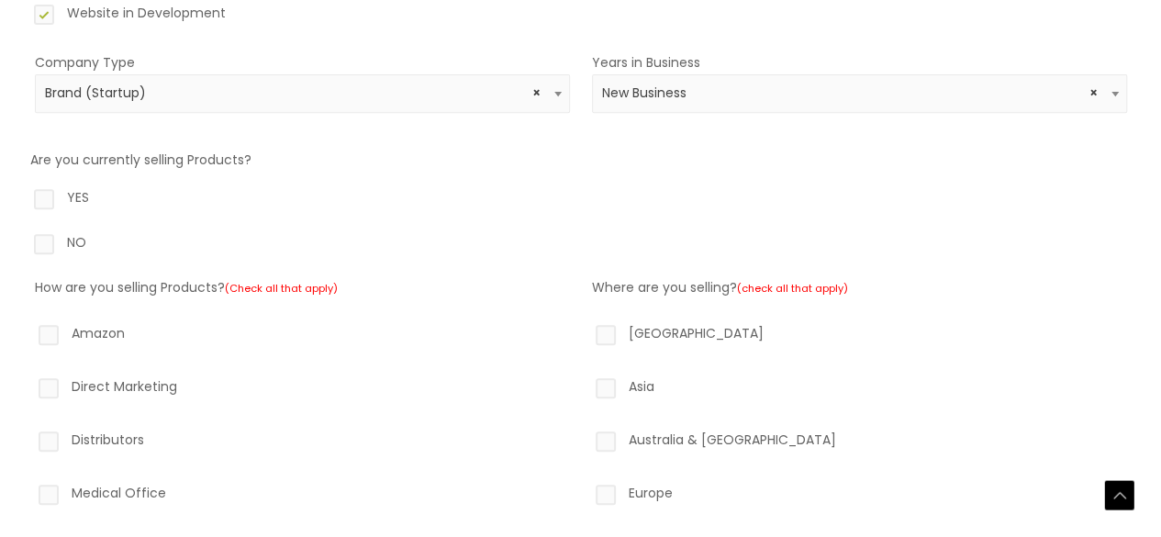
scroll to position [344, 0]
click at [51, 235] on label "NO" at bounding box center [580, 244] width 1101 height 31
click at [24, 235] on input "NO" at bounding box center [18, 235] width 12 height 12
radio input "true"
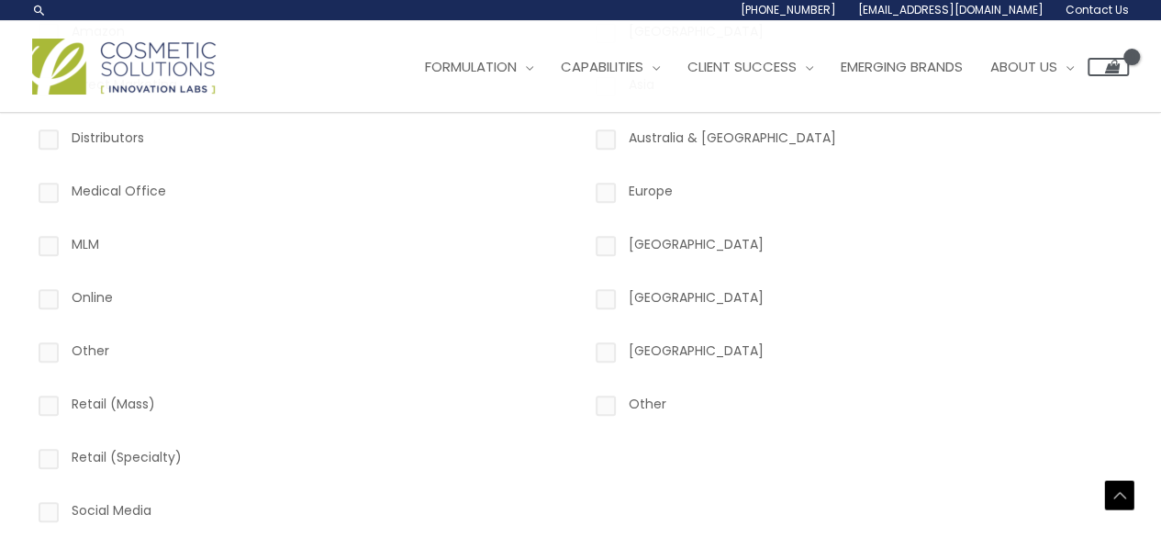
scroll to position [641, 0]
click at [57, 357] on label "Other" at bounding box center [302, 357] width 535 height 31
click at [28, 354] on input "Other" at bounding box center [23, 348] width 12 height 12
checkbox input "true"
click at [41, 291] on label "Online" at bounding box center [302, 304] width 535 height 31
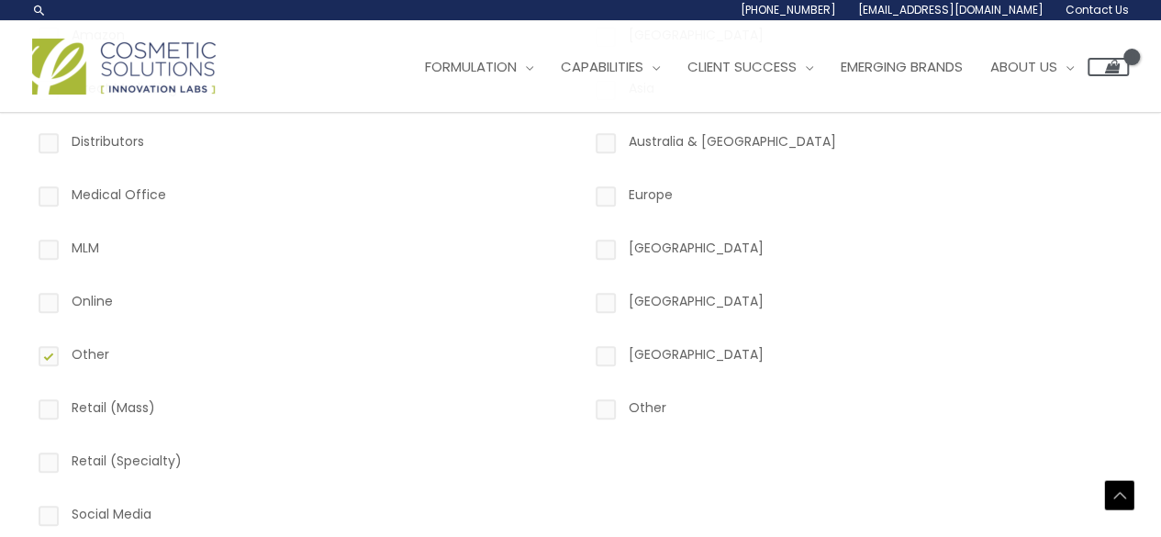
click at [28, 291] on input "Online" at bounding box center [23, 295] width 12 height 12
checkbox input "true"
click at [48, 360] on label "Other" at bounding box center [302, 357] width 535 height 31
click at [28, 354] on input "Other" at bounding box center [23, 348] width 12 height 12
checkbox input "false"
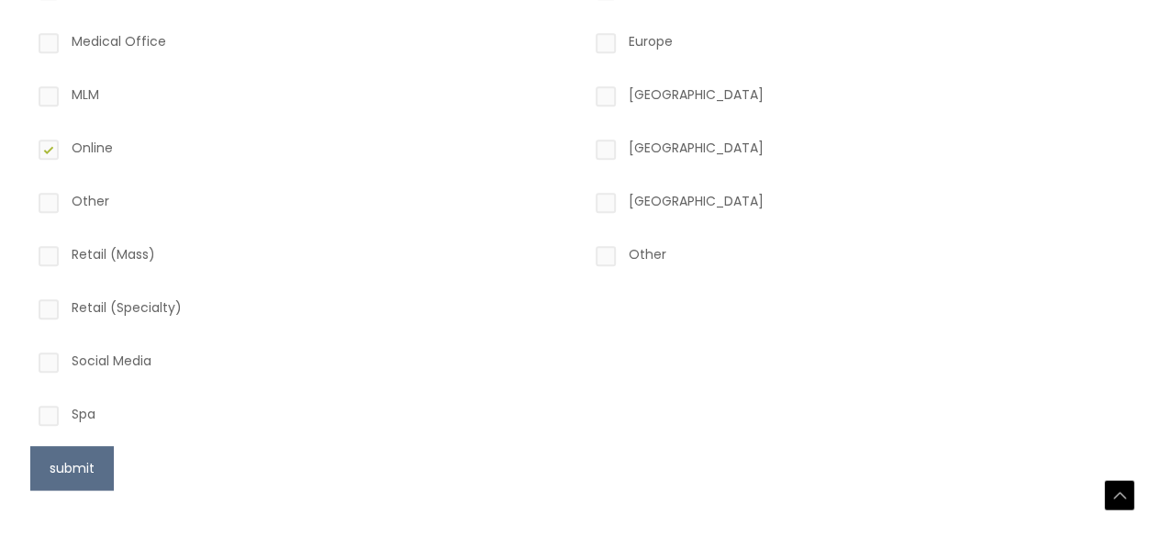
scroll to position [795, 0]
click at [50, 361] on label "Social Media" at bounding box center [302, 363] width 535 height 31
click at [28, 360] on input "Social Media" at bounding box center [23, 354] width 12 height 12
checkbox input "true"
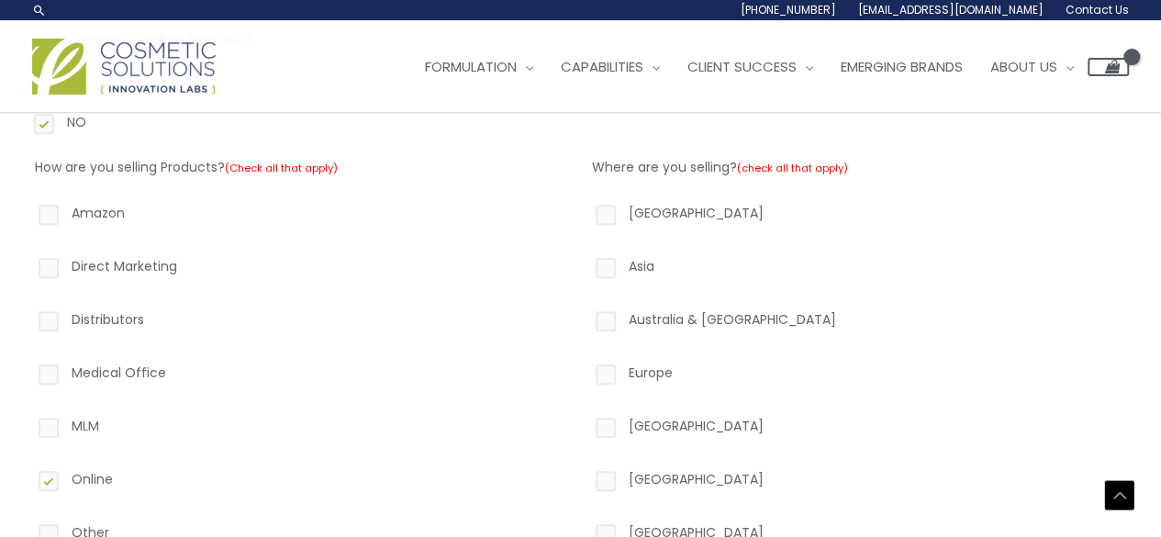
scroll to position [462, 0]
click at [613, 207] on label "North America" at bounding box center [859, 217] width 535 height 31
click at [585, 207] on input "North America" at bounding box center [580, 208] width 12 height 12
checkbox input "true"
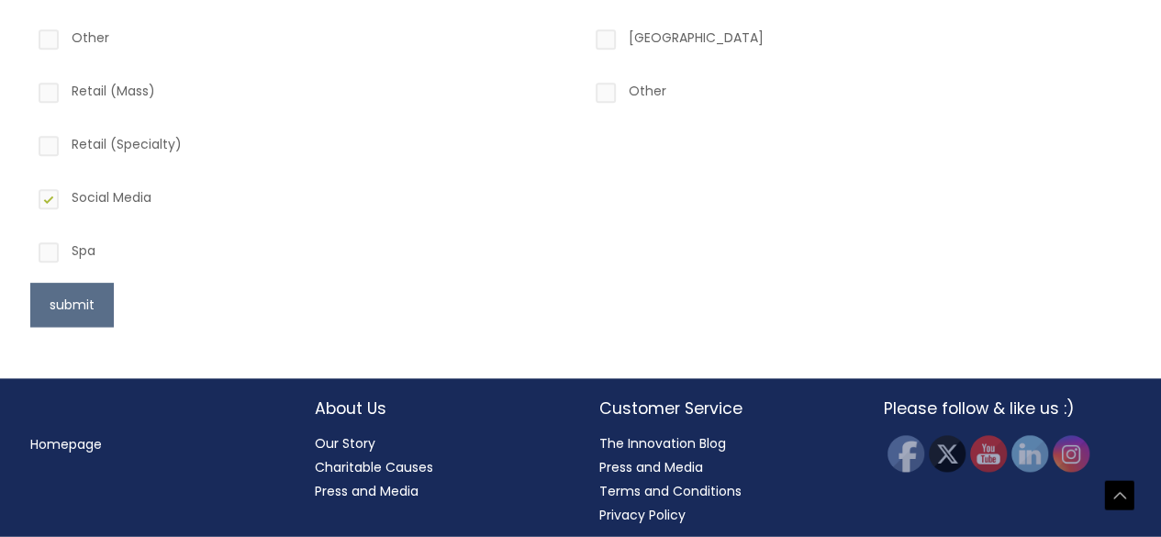
scroll to position [961, 0]
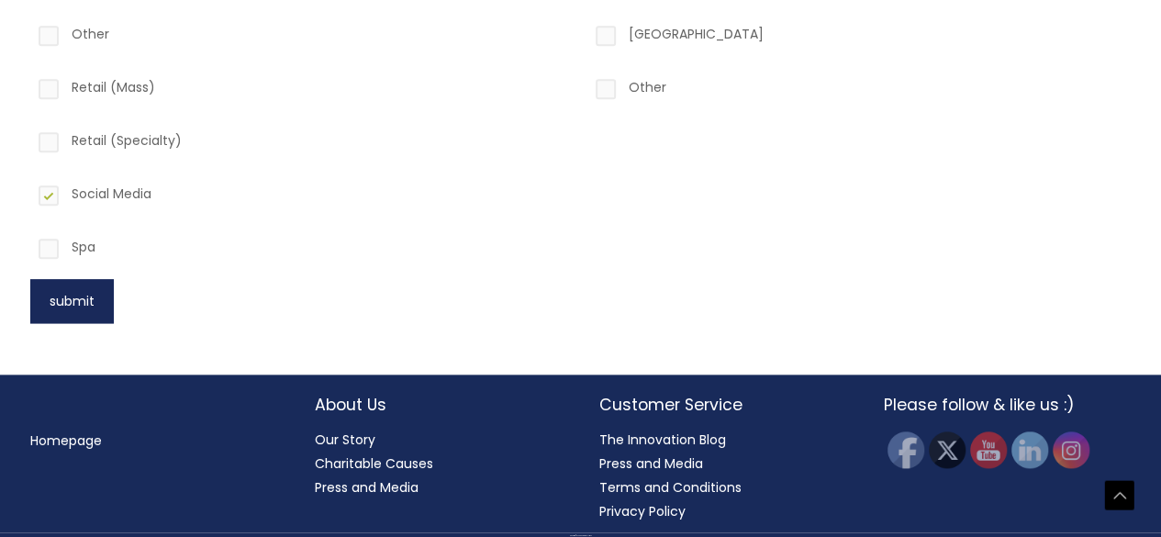
click at [93, 309] on button "submit" at bounding box center [72, 301] width 84 height 44
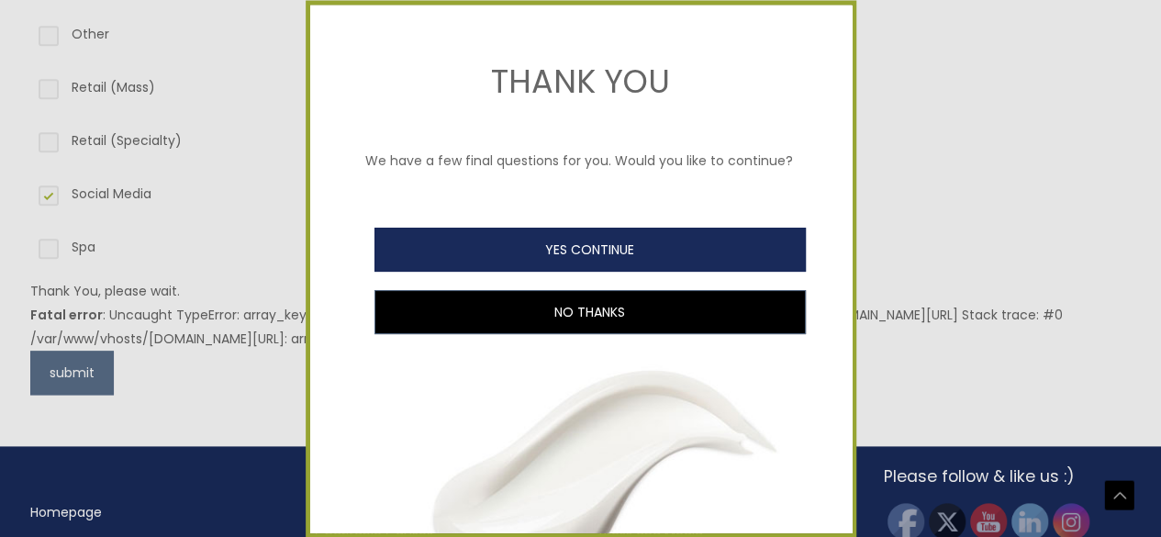
click at [518, 265] on button "YES CONTINUE" at bounding box center [589, 250] width 431 height 44
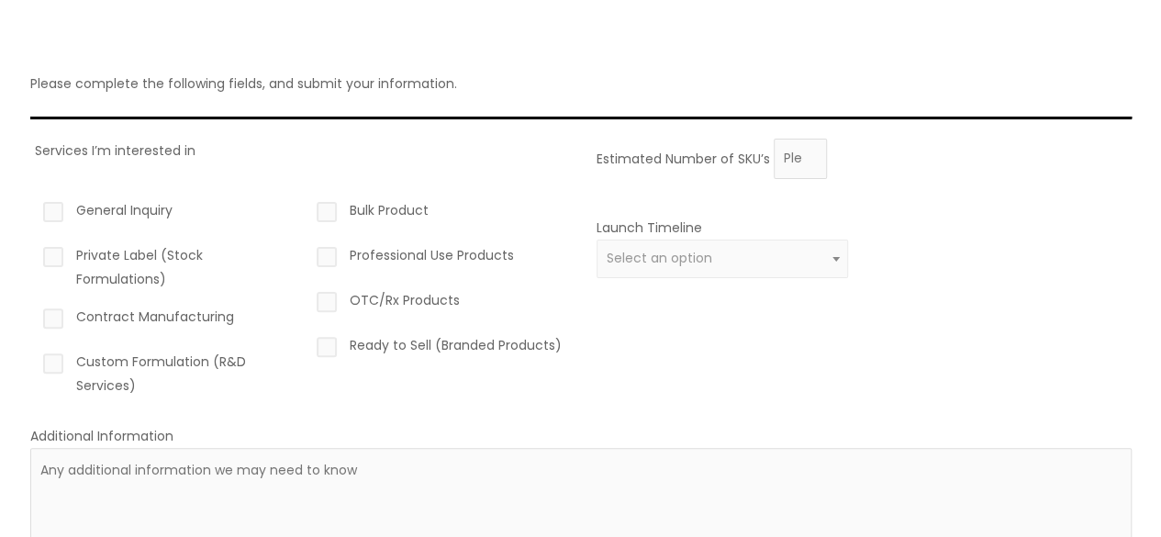
scroll to position [152, 0]
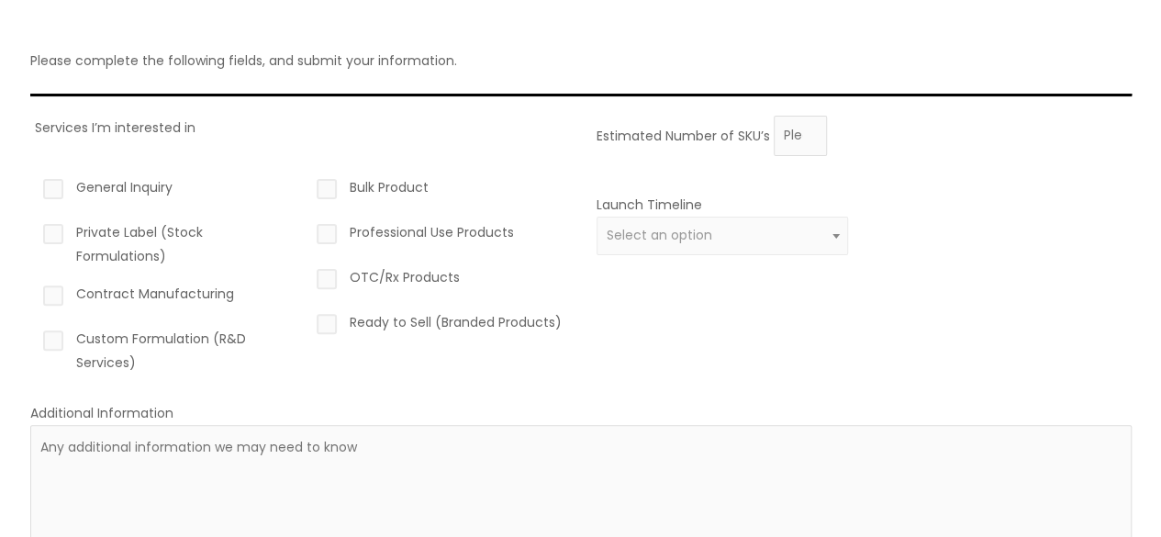
click at [57, 231] on label "Private Label (Stock Formulations)" at bounding box center [165, 244] width 252 height 48
click at [33, 231] on input "Private Label (Stock Formulations)" at bounding box center [27, 226] width 12 height 12
checkbox input "true"
click at [53, 293] on label "Contract Manufacturing" at bounding box center [165, 297] width 252 height 31
click at [33, 293] on input "Contract Manufacturing" at bounding box center [27, 288] width 12 height 12
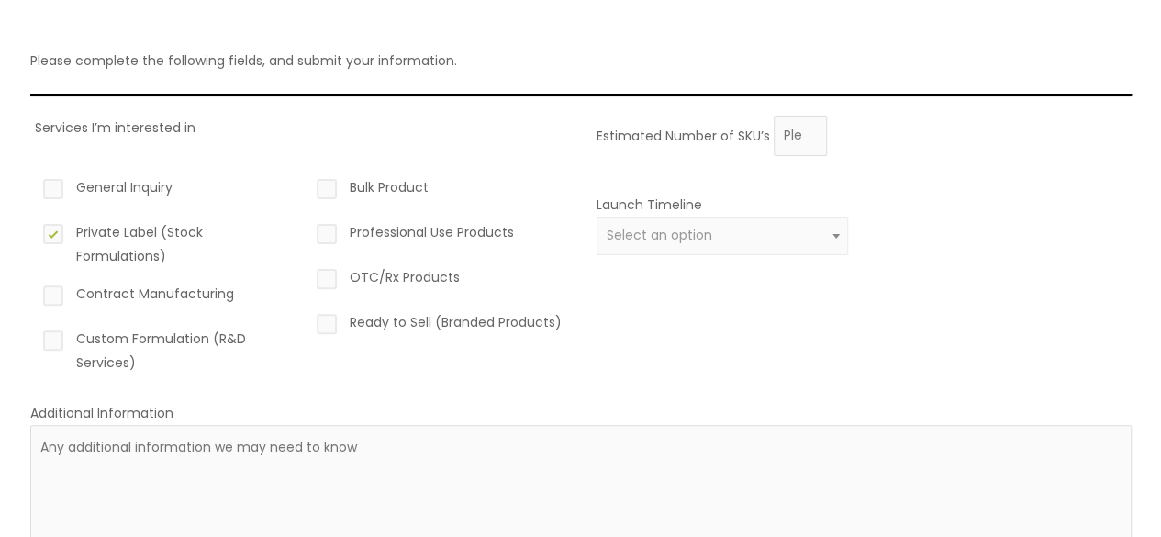
checkbox input "true"
click at [56, 342] on label "Custom Formulation (R&D Services)" at bounding box center [165, 351] width 252 height 48
click at [33, 339] on input "Custom Formulation (R&D Services)" at bounding box center [27, 333] width 12 height 12
checkbox input "true"
click at [332, 323] on label "Ready to Sell (Branded Products)" at bounding box center [439, 325] width 252 height 31
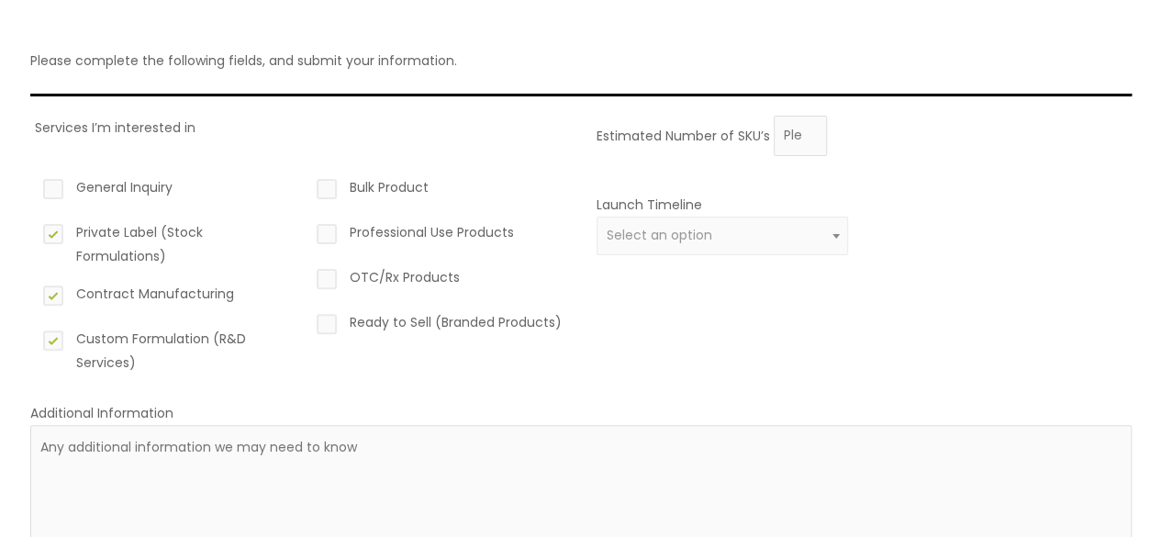
click at [307, 322] on input "Ready to Sell (Branded Products)" at bounding box center [301, 316] width 12 height 12
checkbox input "true"
click at [806, 131] on input "1" at bounding box center [800, 136] width 53 height 40
click at [806, 131] on input "2" at bounding box center [800, 136] width 53 height 40
type input "3"
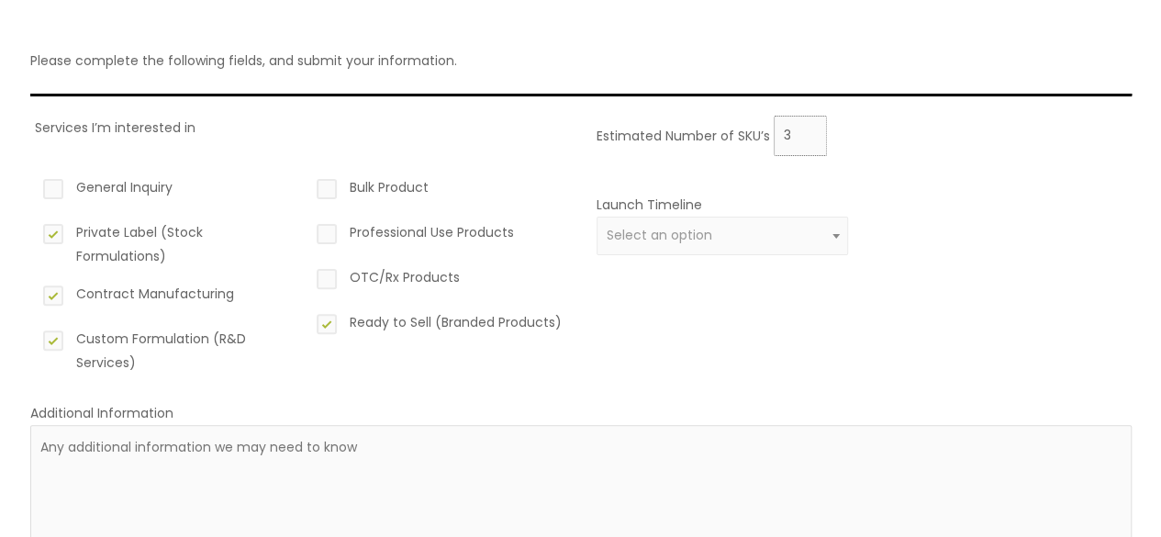
click at [806, 131] on input "3" at bounding box center [800, 136] width 53 height 40
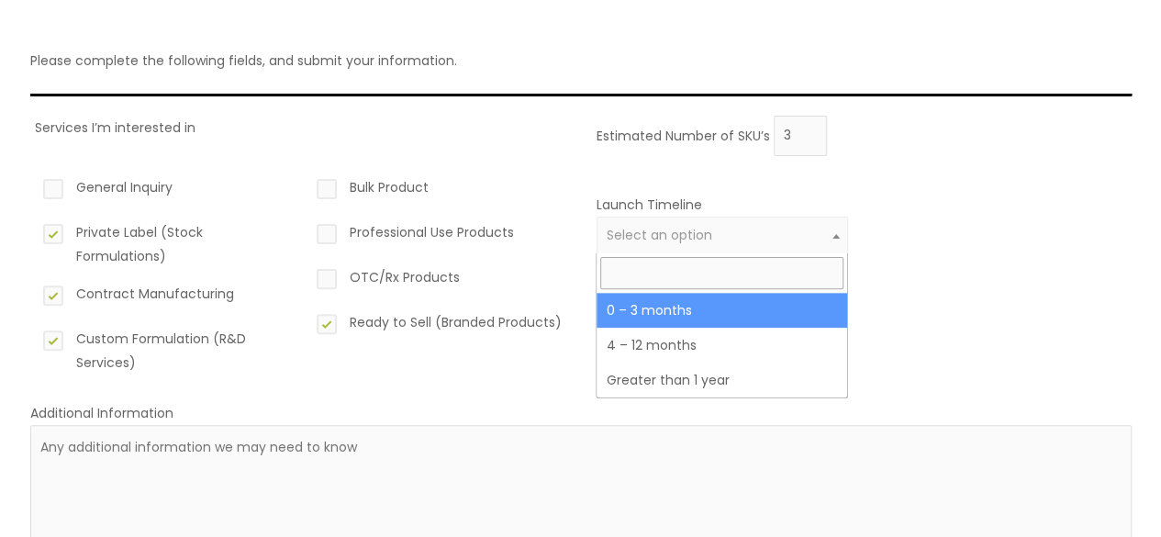
click at [831, 234] on span at bounding box center [836, 236] width 22 height 24
select select "2"
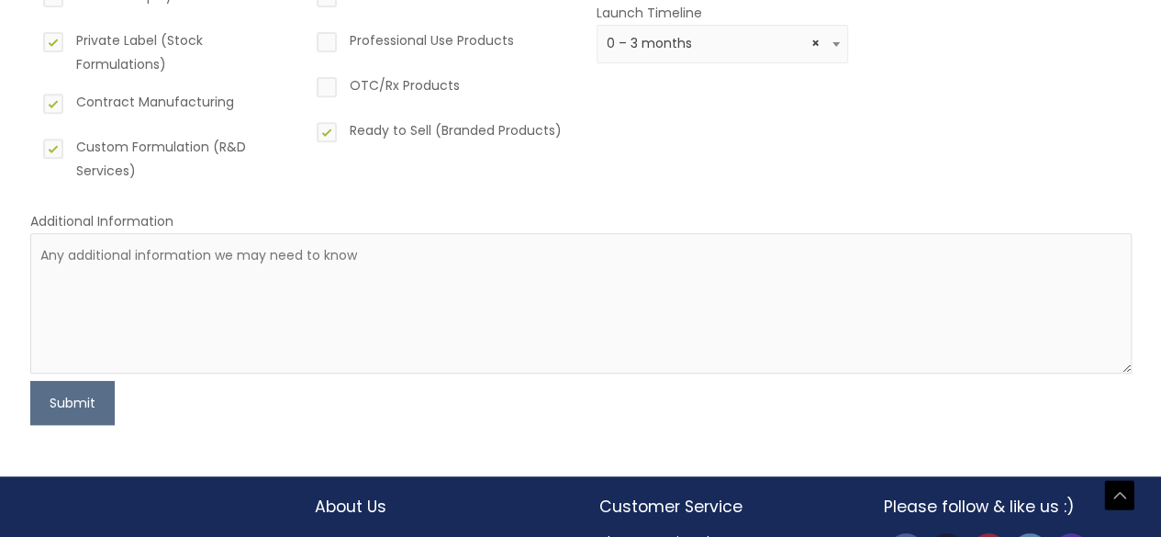
scroll to position [345, 0]
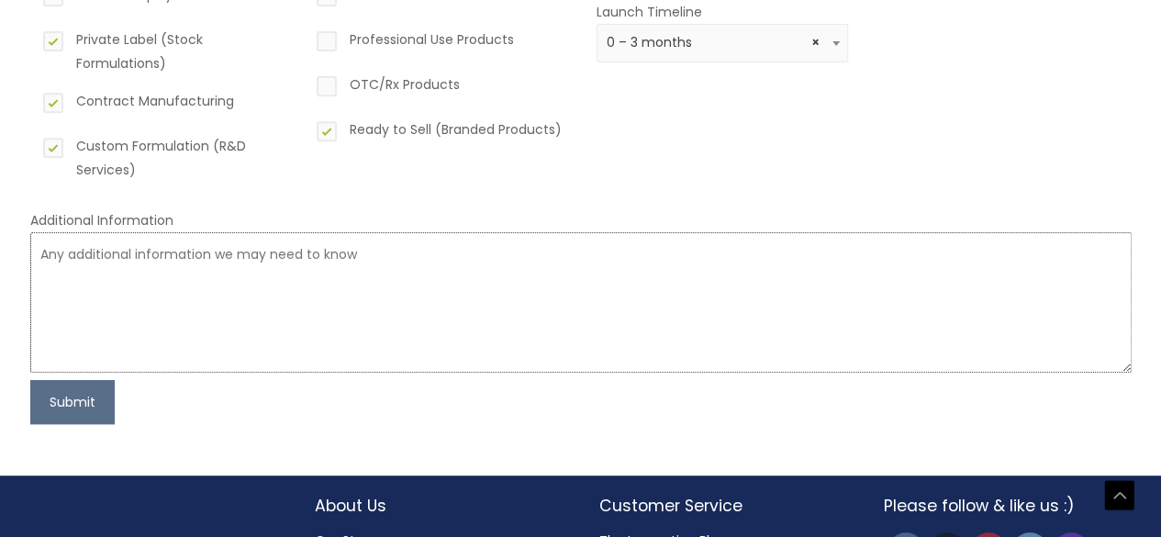
click at [273, 252] on textarea at bounding box center [580, 302] width 1101 height 140
click at [98, 405] on button "Submit" at bounding box center [72, 402] width 84 height 44
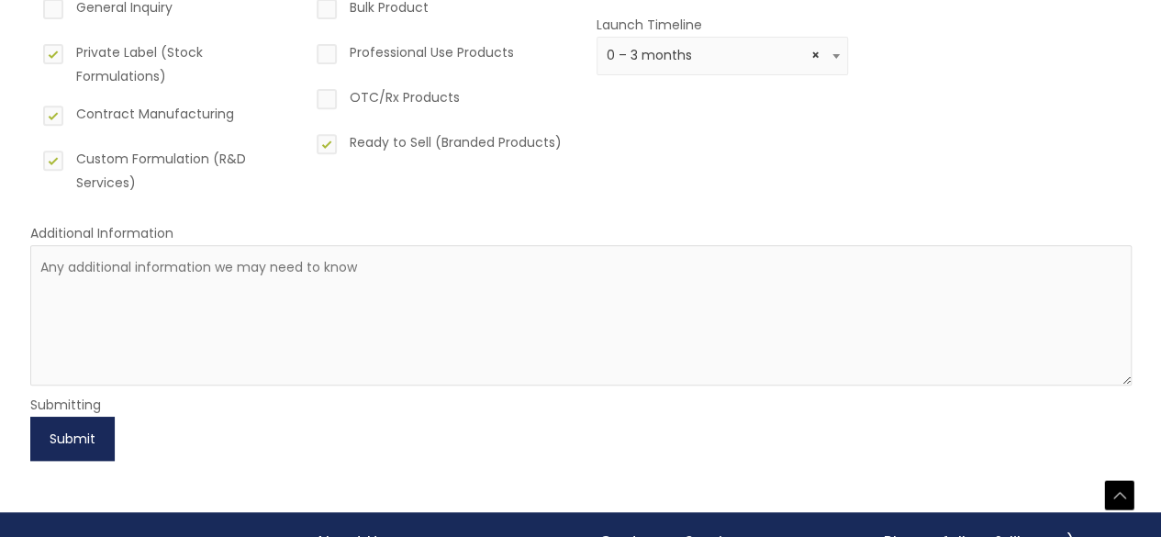
scroll to position [331, 0]
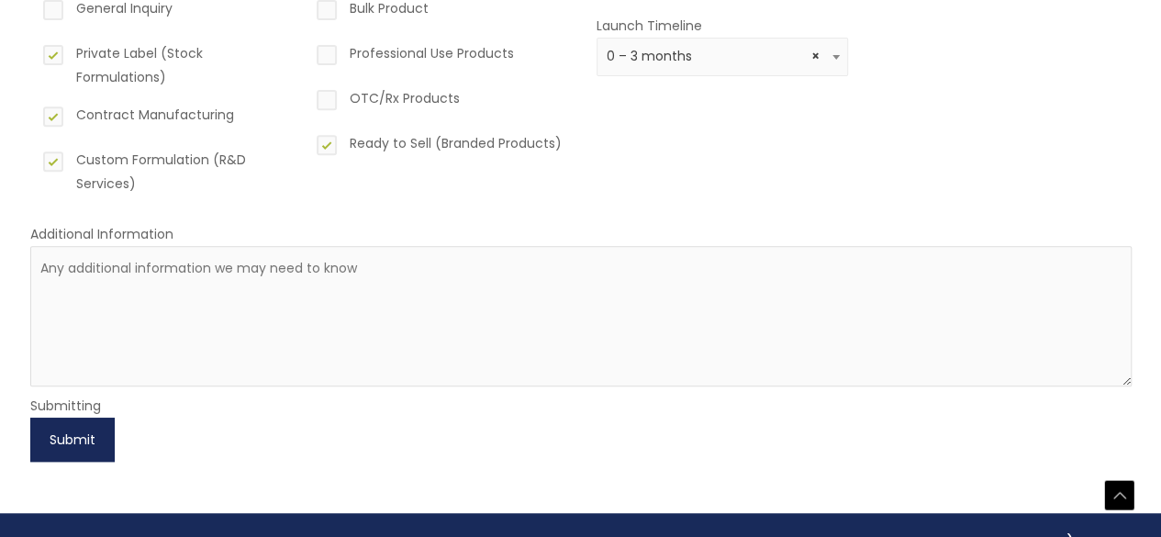
click at [81, 443] on button "Submit" at bounding box center [72, 440] width 84 height 44
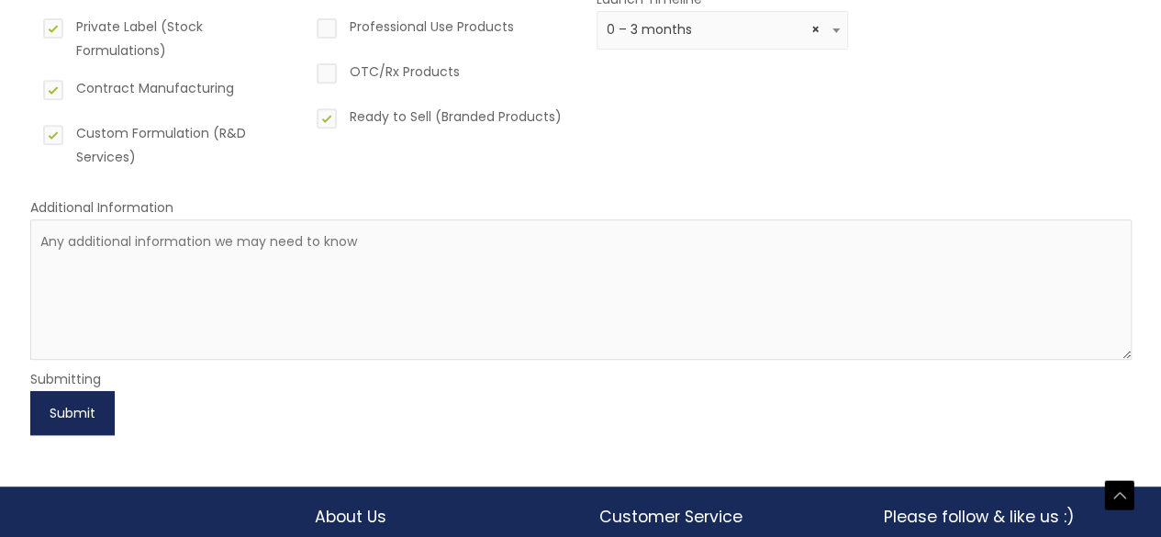
scroll to position [360, 0]
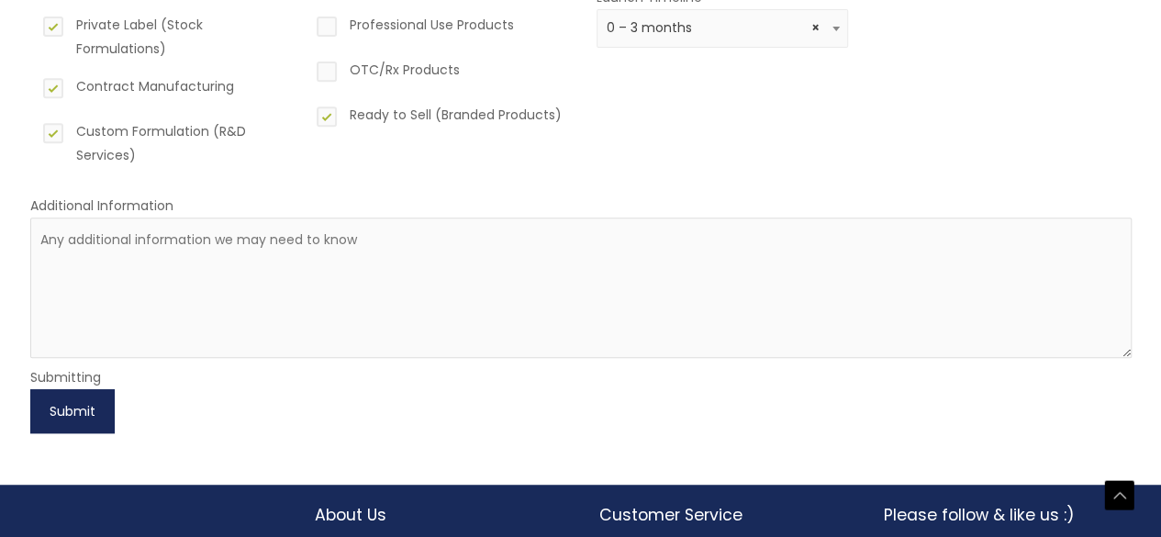
click at [62, 407] on button "Submit" at bounding box center [72, 411] width 84 height 44
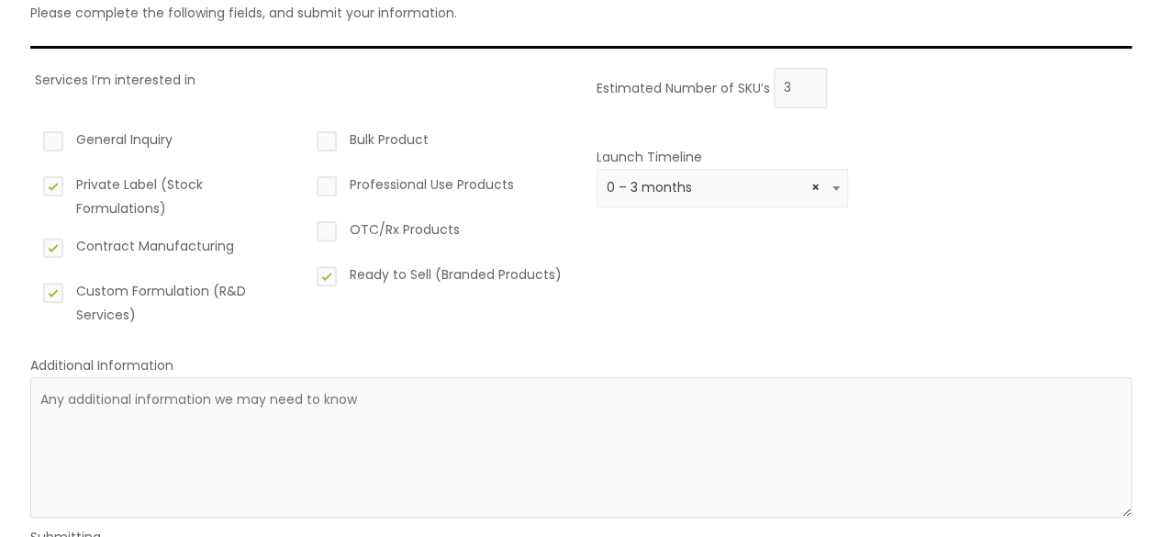
scroll to position [201, 0]
click at [451, 415] on textarea at bounding box center [580, 446] width 1101 height 140
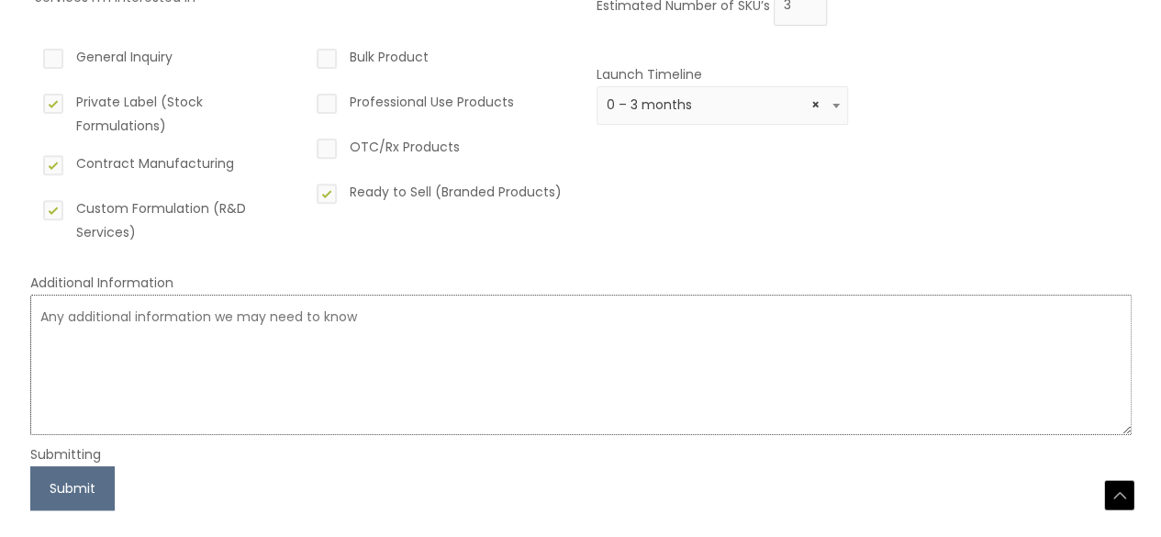
scroll to position [284, 0]
click at [87, 491] on button "Submit" at bounding box center [72, 487] width 84 height 44
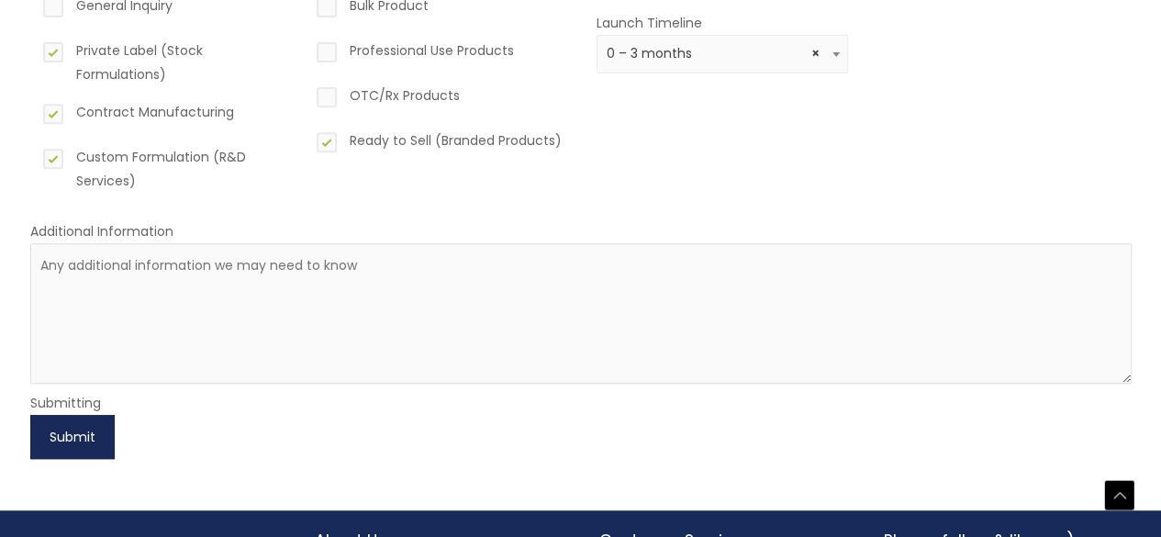
scroll to position [335, 0]
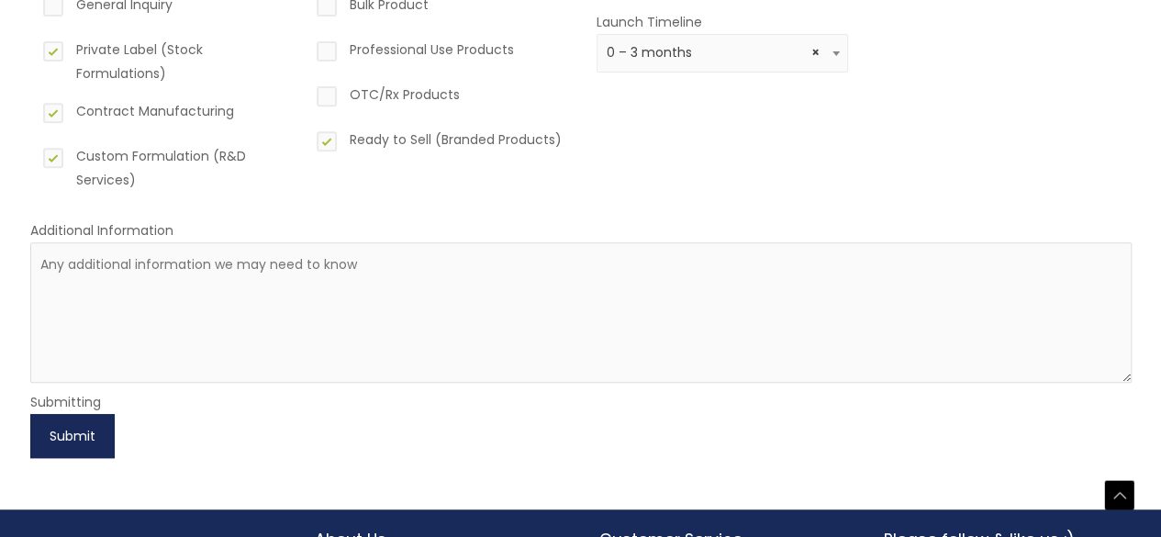
click at [55, 436] on button "Submit" at bounding box center [72, 436] width 84 height 44
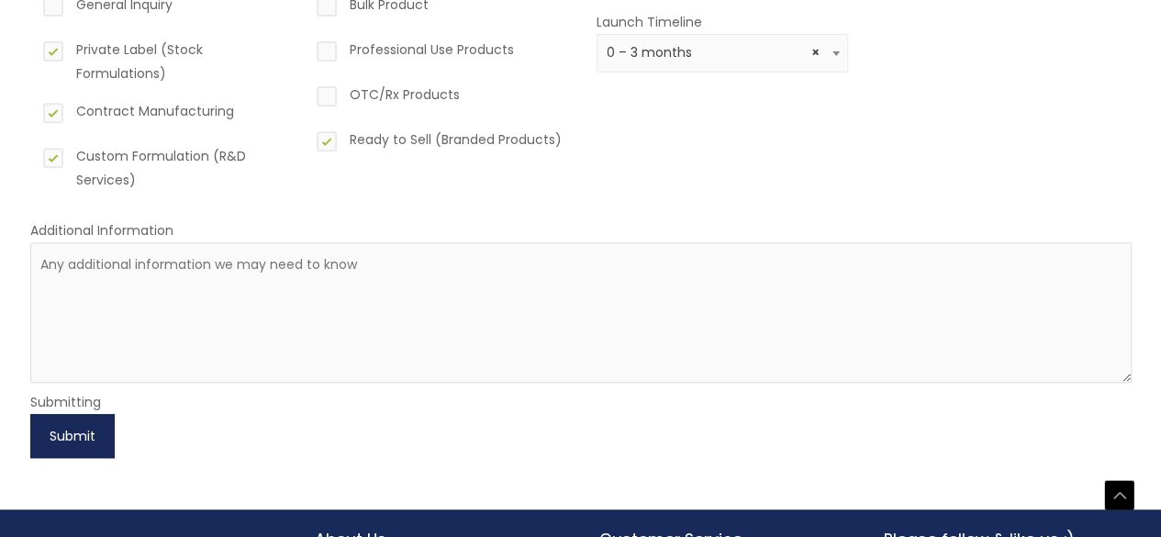
click at [55, 436] on button "Submit" at bounding box center [72, 436] width 84 height 44
click at [59, 434] on button "Submit" at bounding box center [72, 436] width 84 height 44
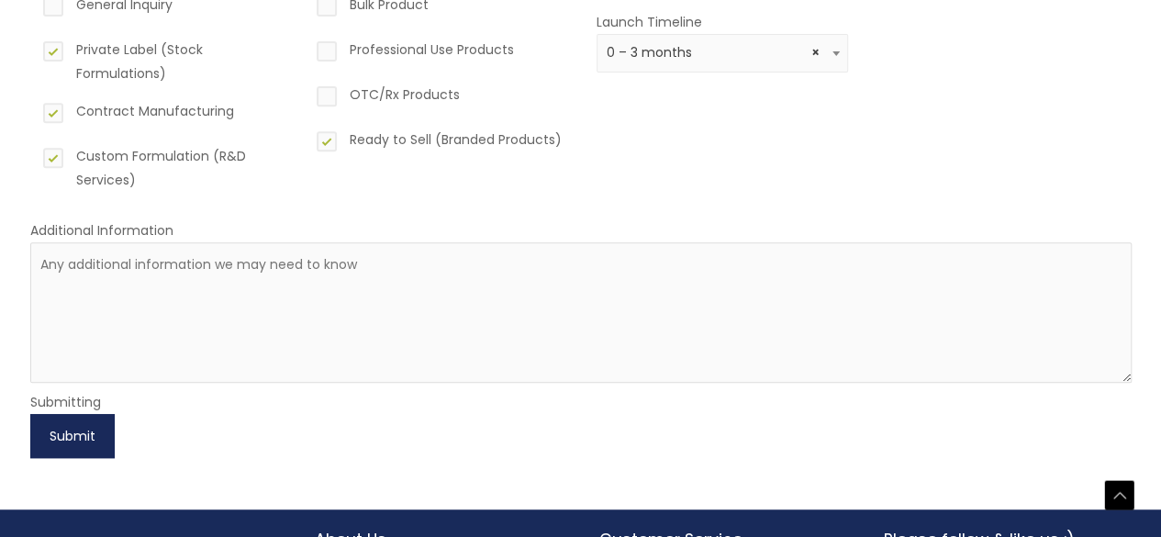
click at [59, 434] on button "Submit" at bounding box center [72, 436] width 84 height 44
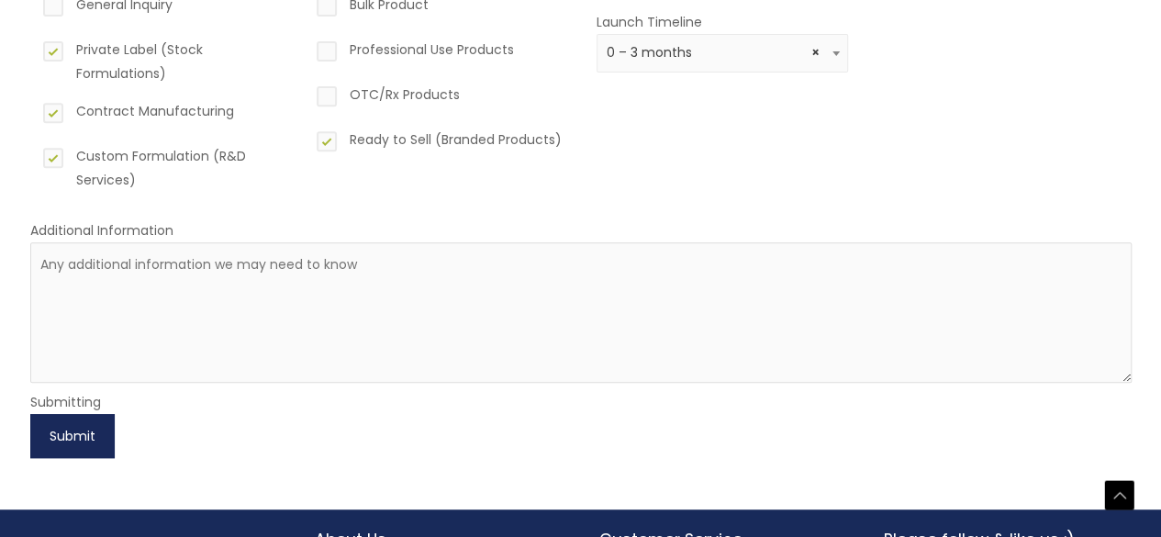
click at [59, 434] on button "Submit" at bounding box center [72, 436] width 84 height 44
